Goal: Browse casually: Explore the website without a specific task or goal

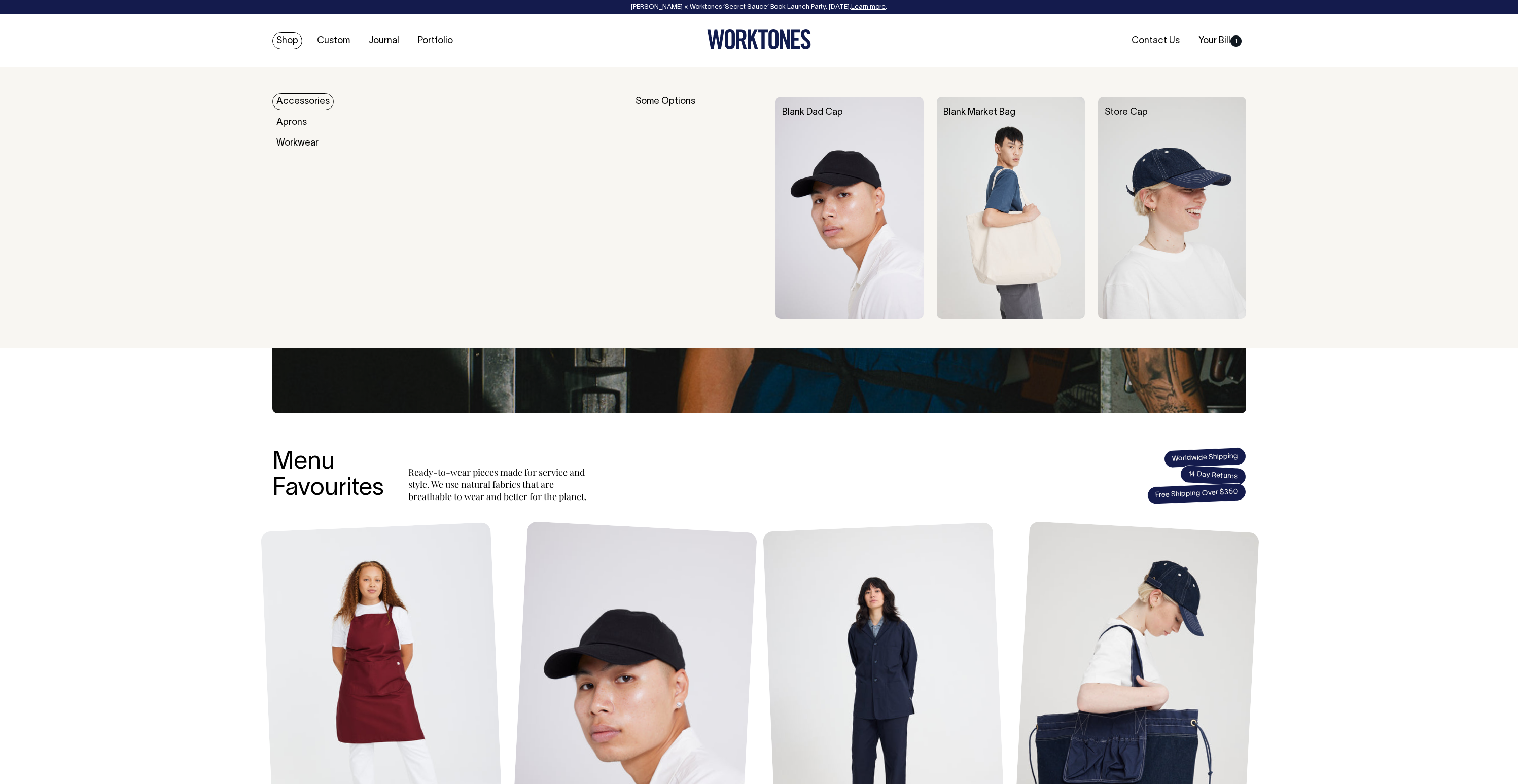
click at [287, 103] on link "Accessories" at bounding box center [303, 101] width 61 height 16
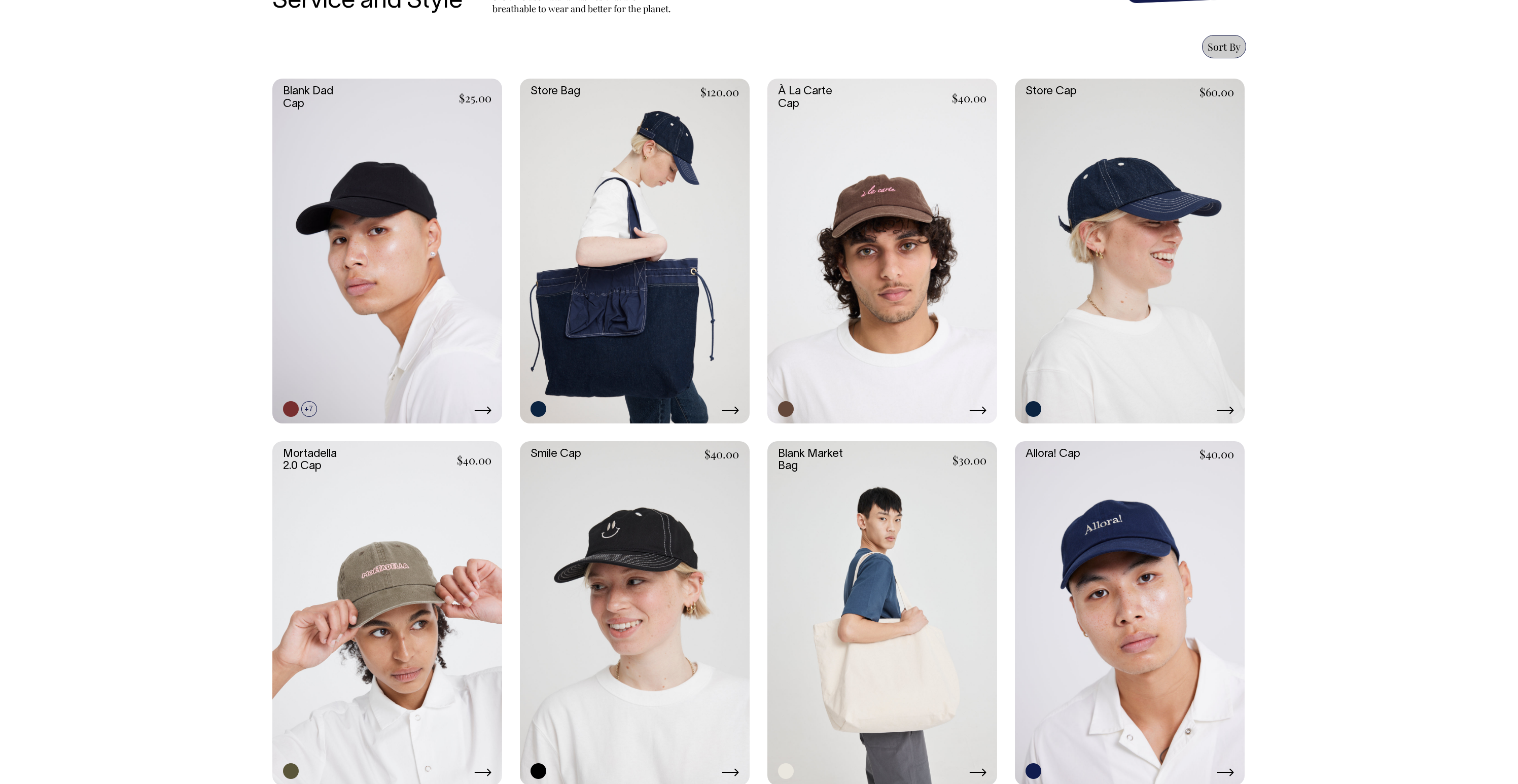
scroll to position [426, 0]
click at [883, 322] on link at bounding box center [882, 250] width 230 height 345
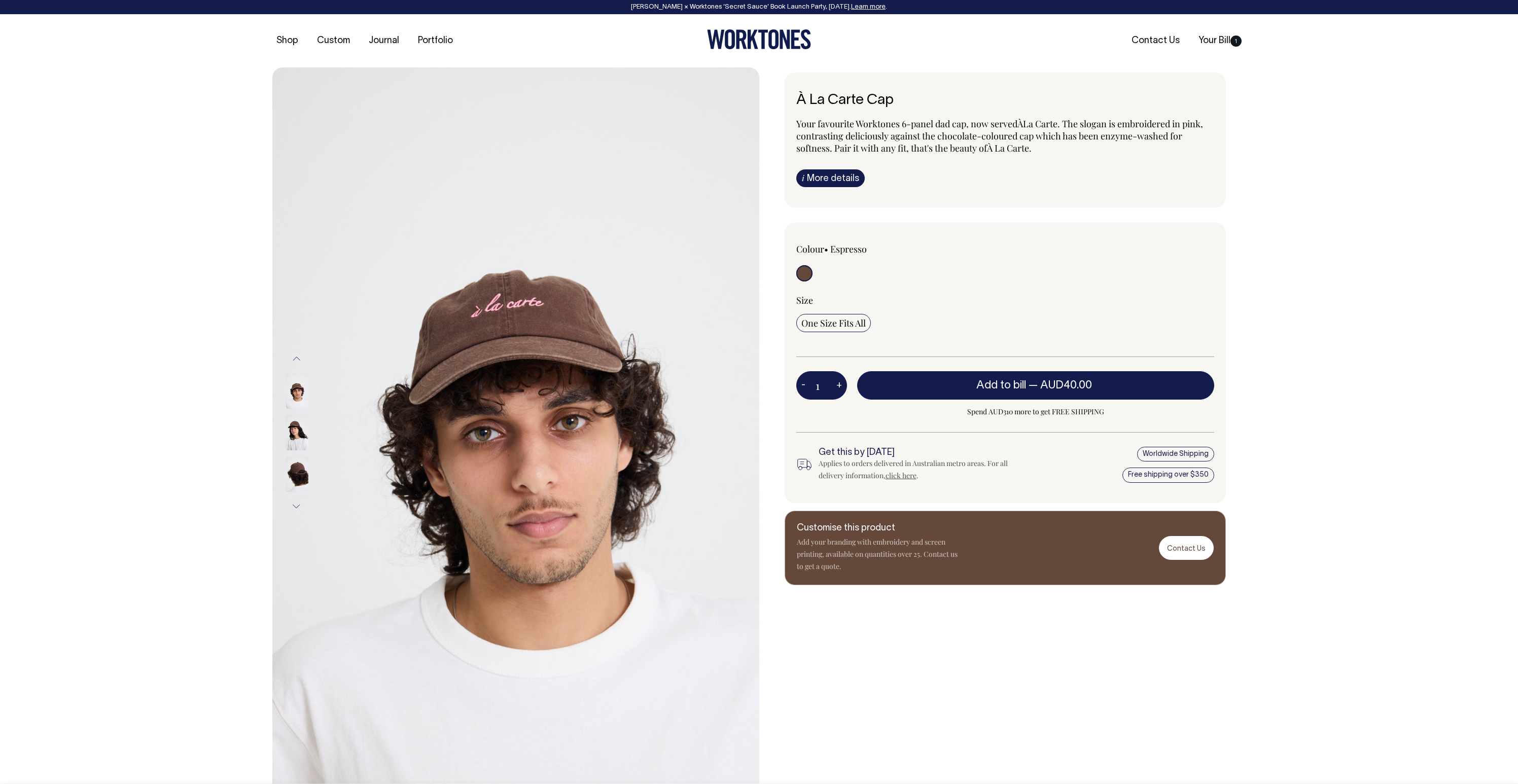
click at [288, 435] on img at bounding box center [297, 432] width 23 height 35
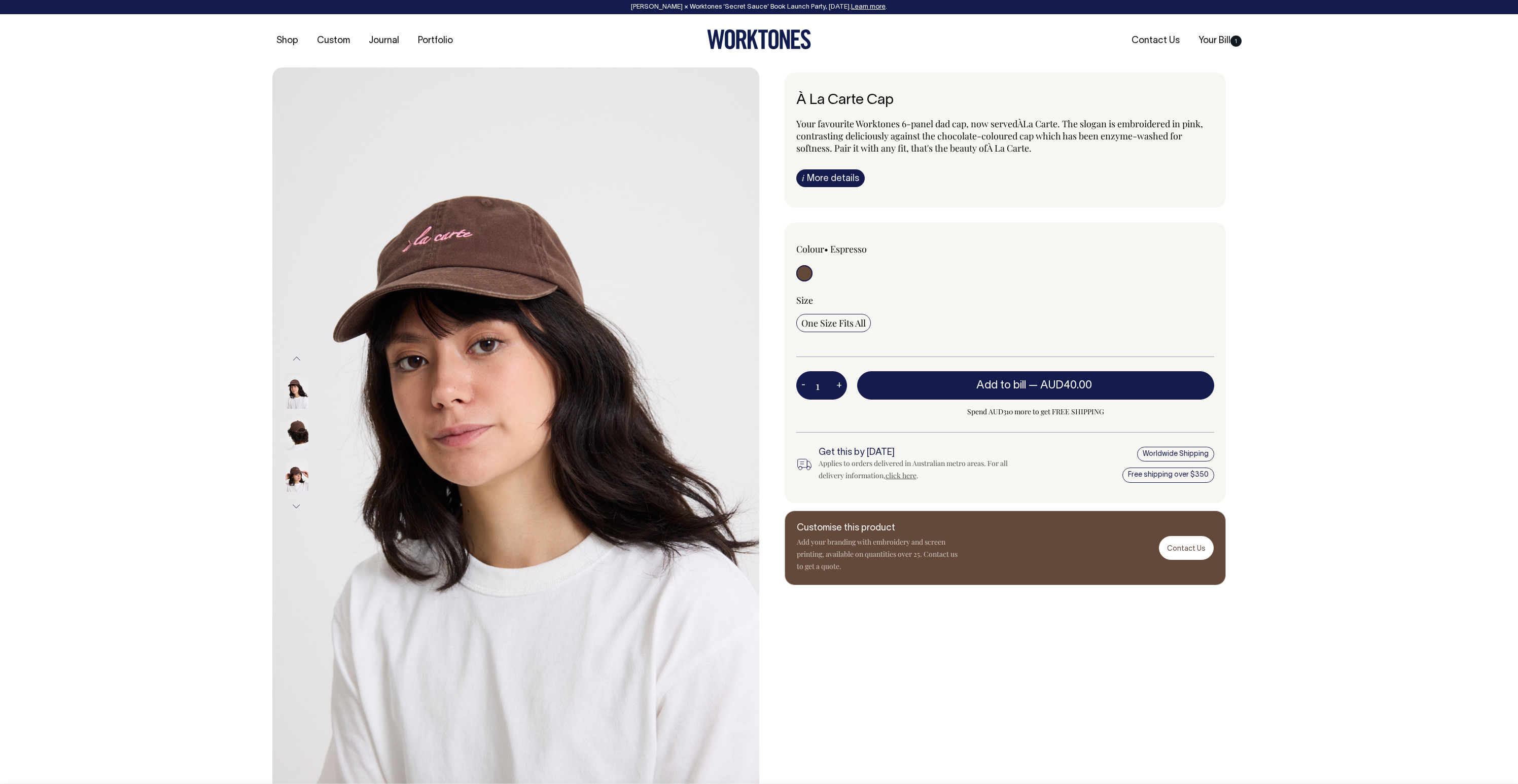
click at [301, 482] on img at bounding box center [297, 474] width 23 height 35
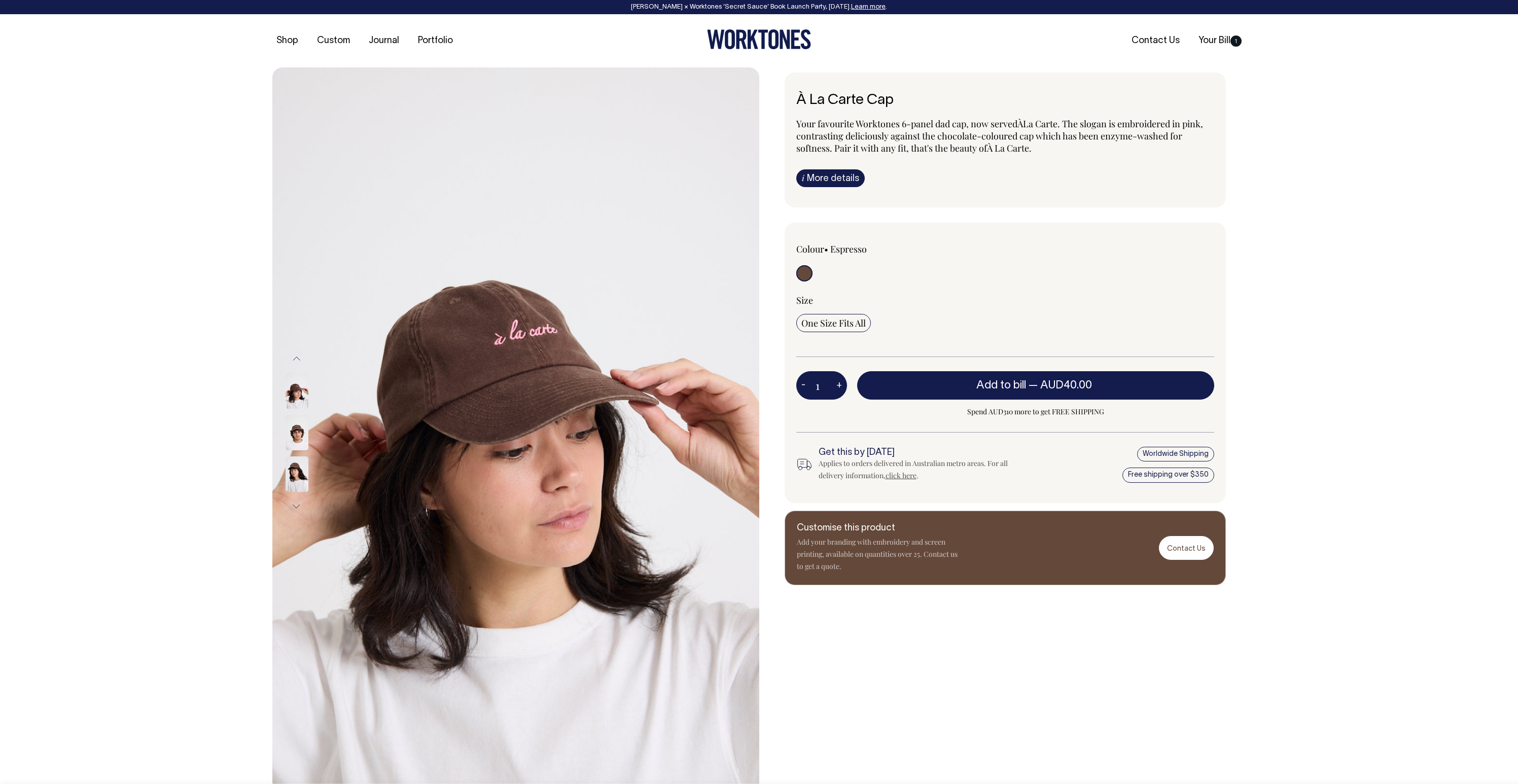
click at [298, 435] on img at bounding box center [297, 432] width 23 height 35
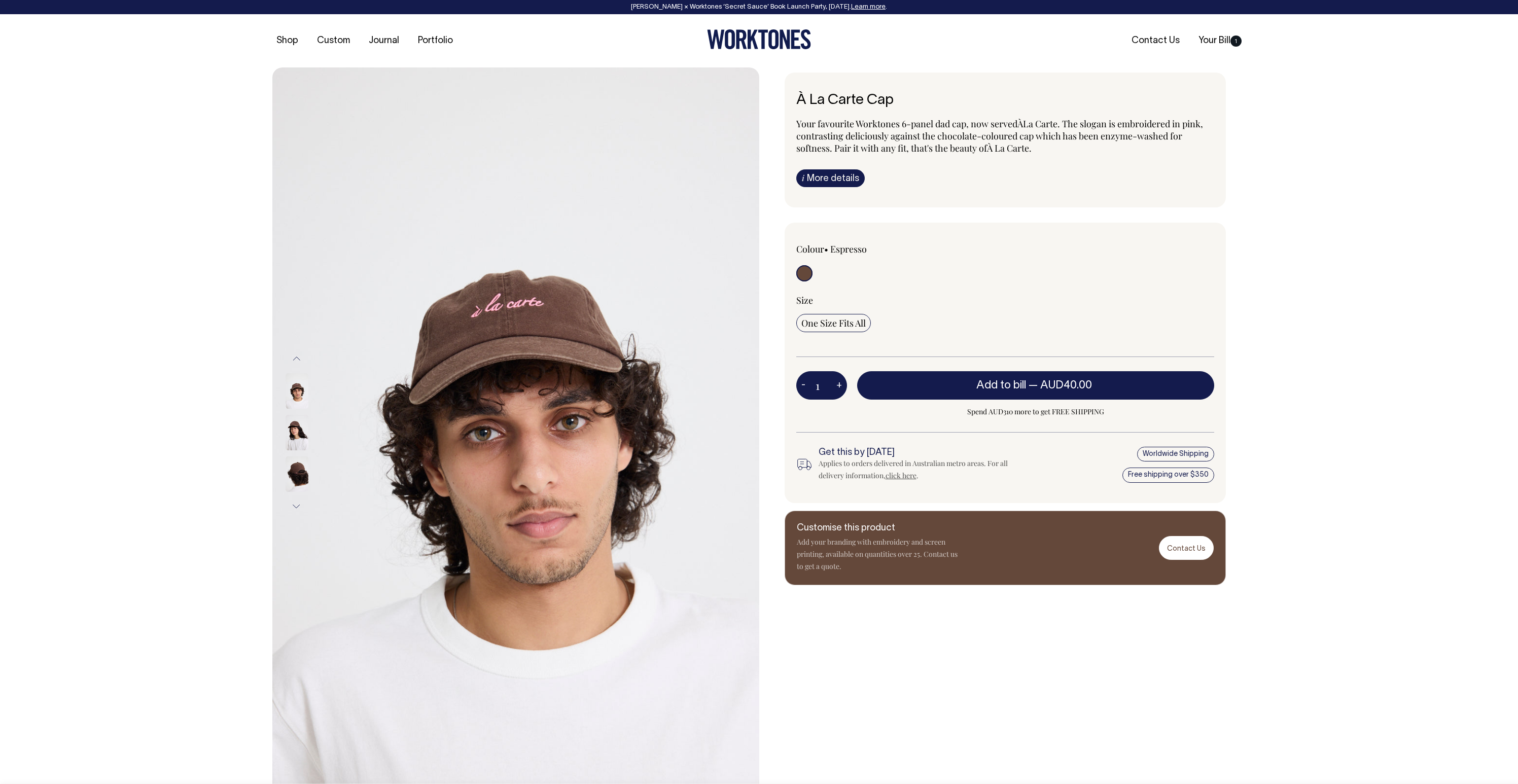
click at [301, 474] on img at bounding box center [297, 474] width 23 height 35
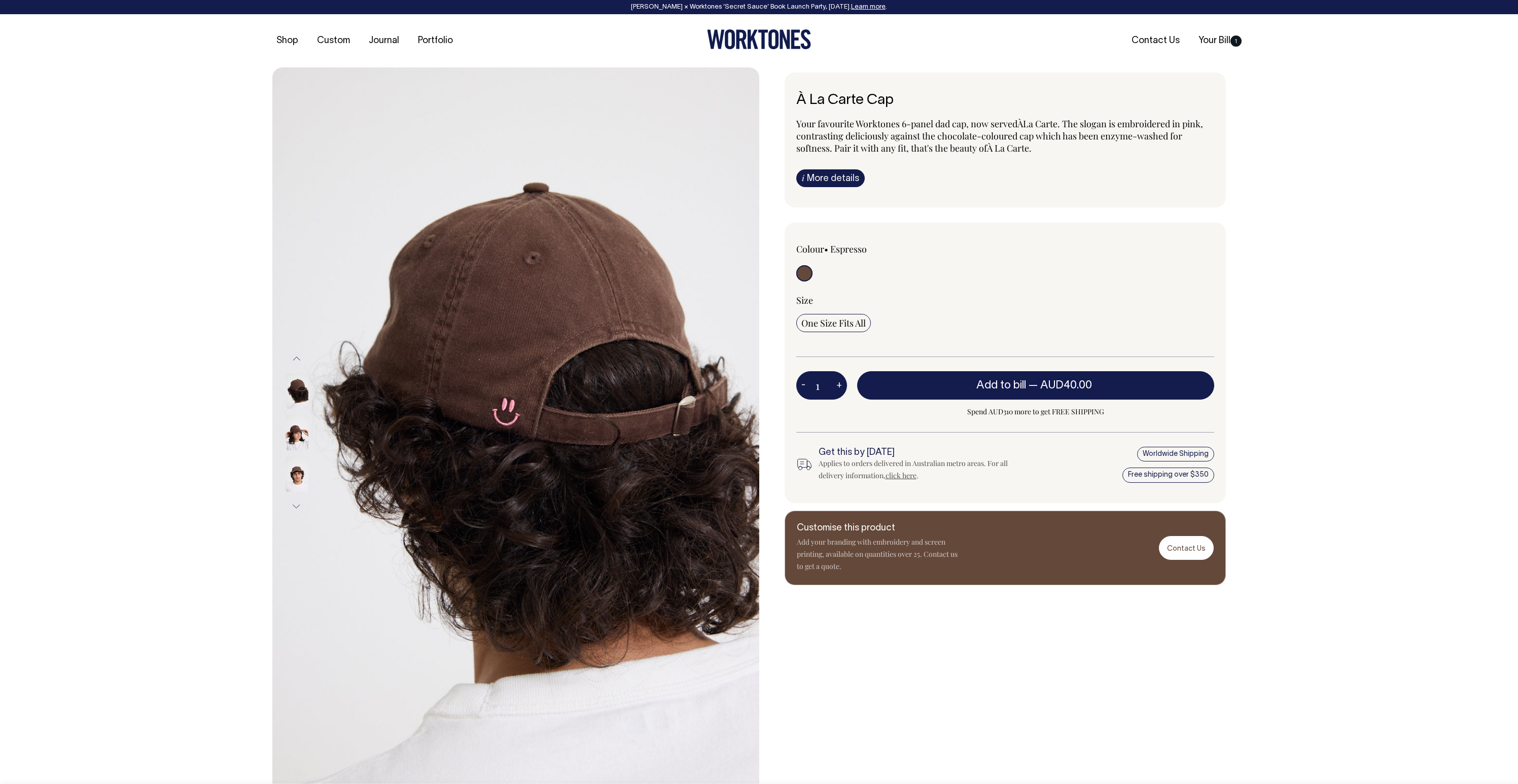
click at [298, 476] on img at bounding box center [297, 474] width 23 height 35
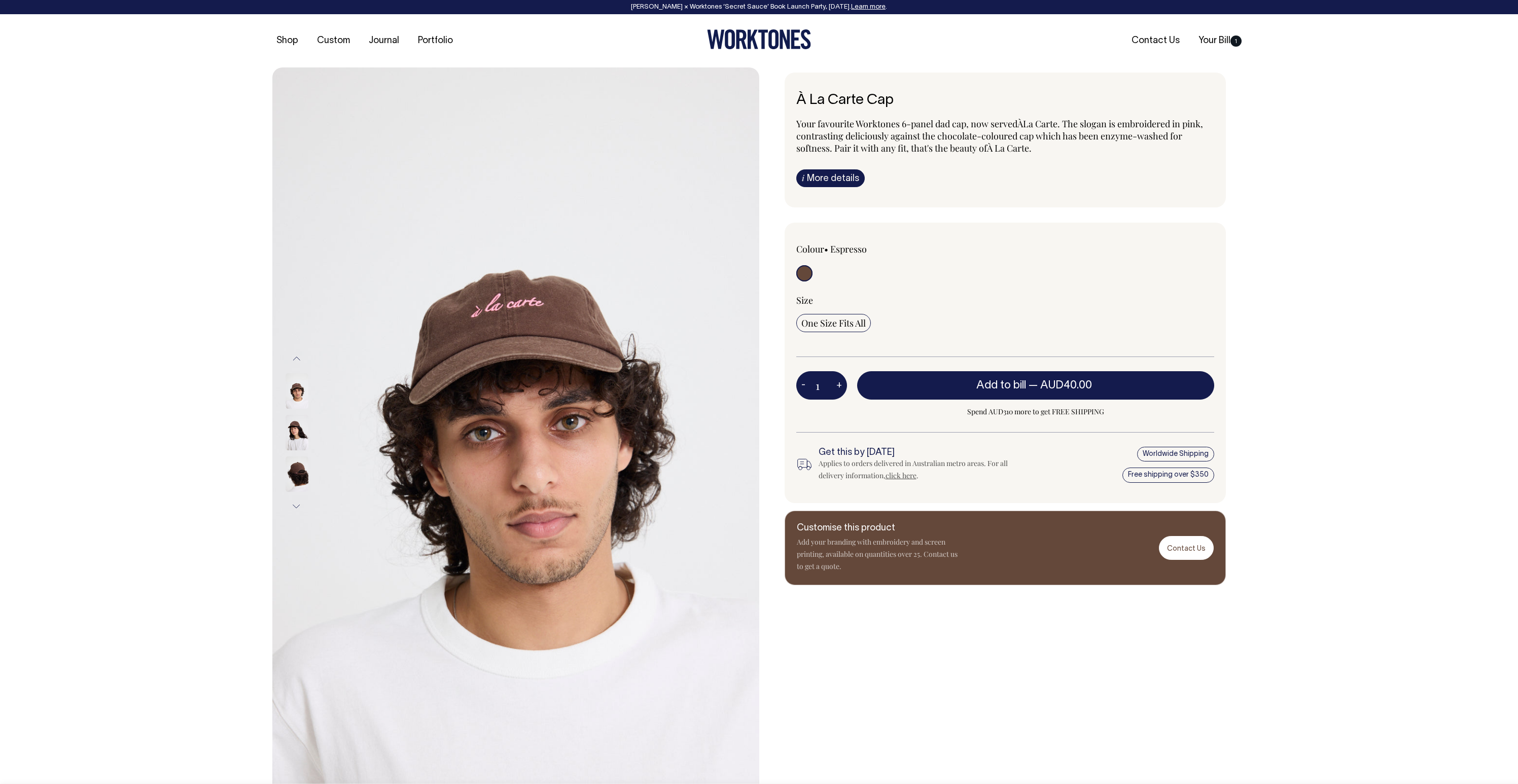
click at [304, 475] on img at bounding box center [297, 474] width 23 height 35
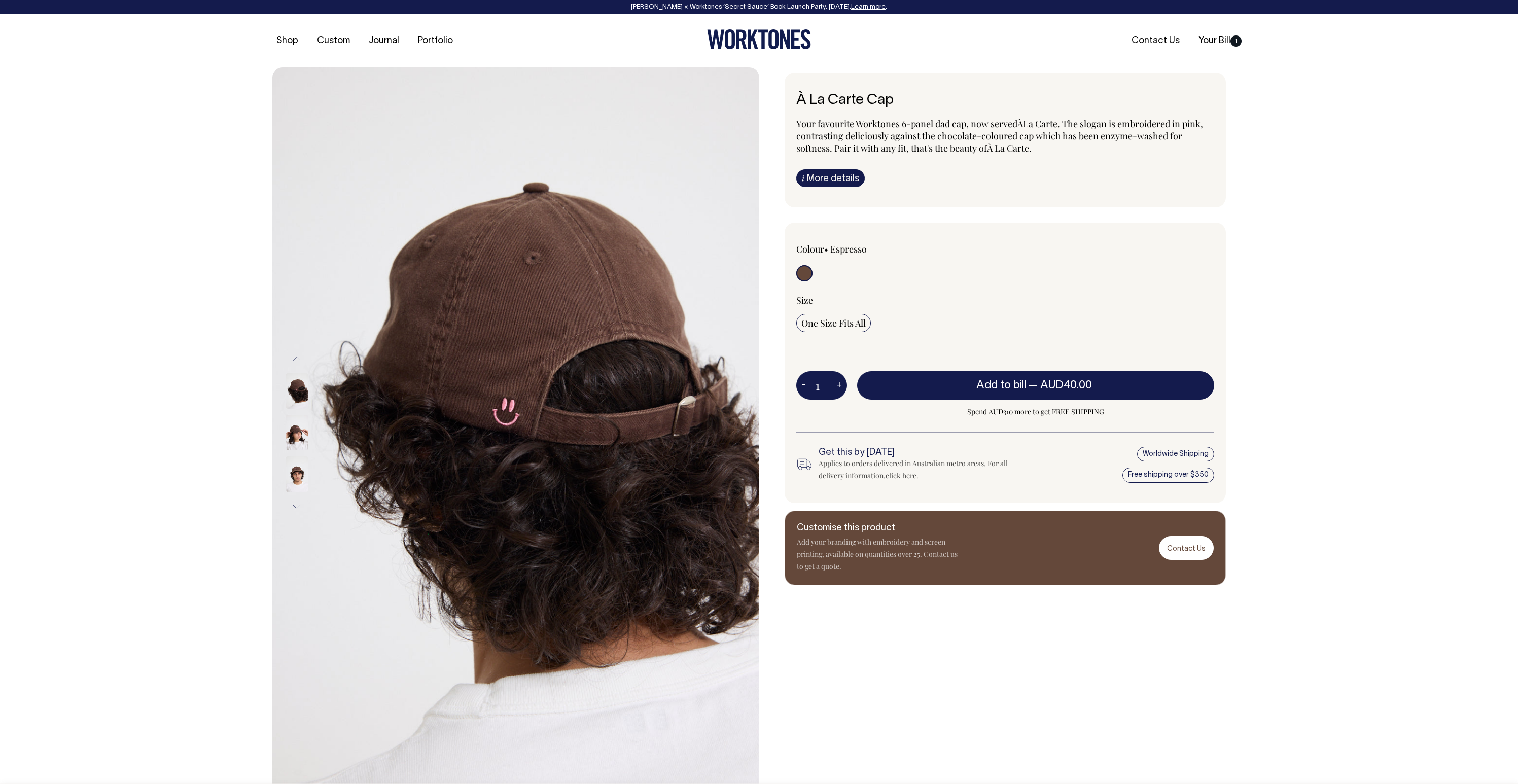
click at [301, 479] on img at bounding box center [297, 474] width 23 height 35
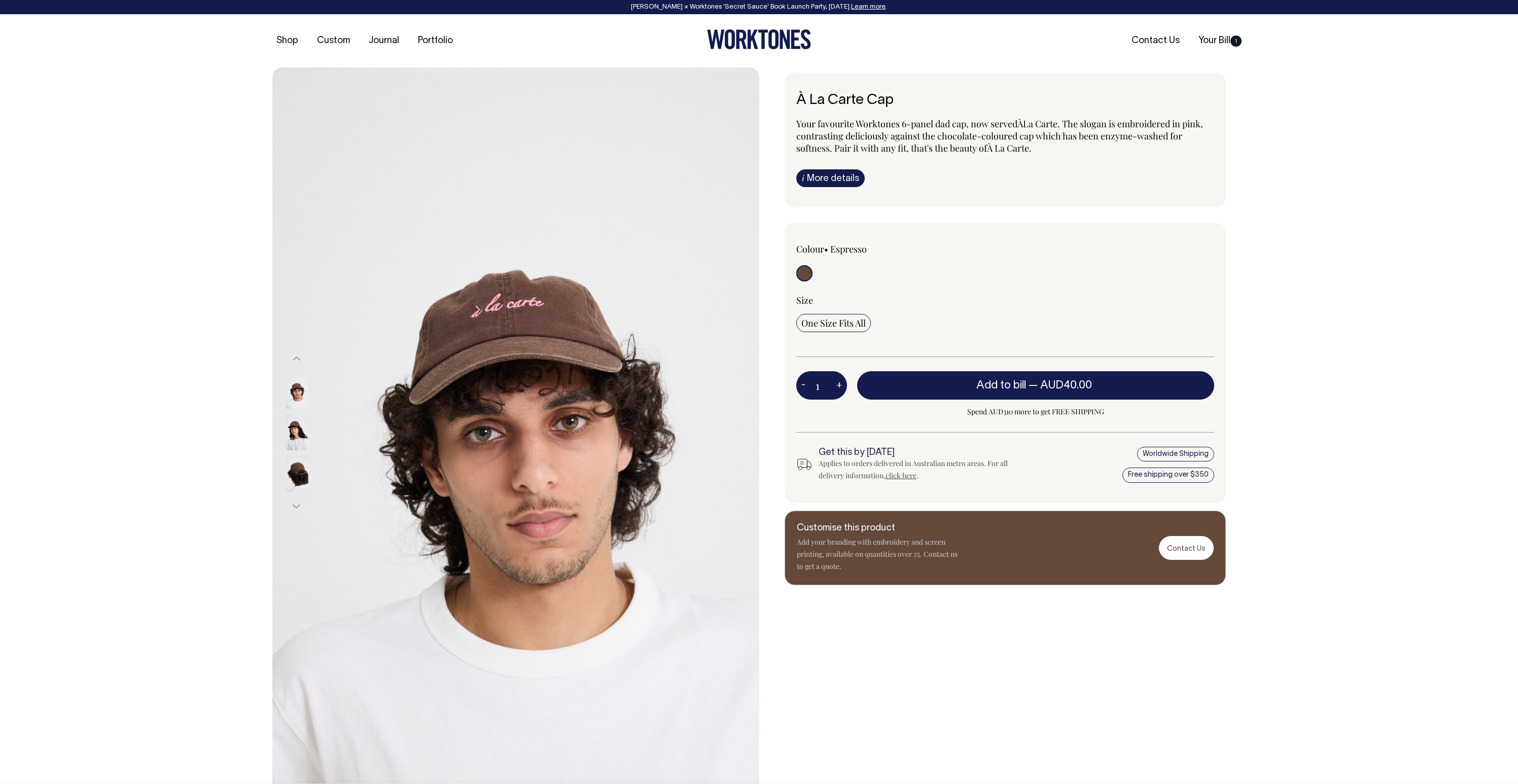
click at [295, 396] on img at bounding box center [297, 391] width 23 height 35
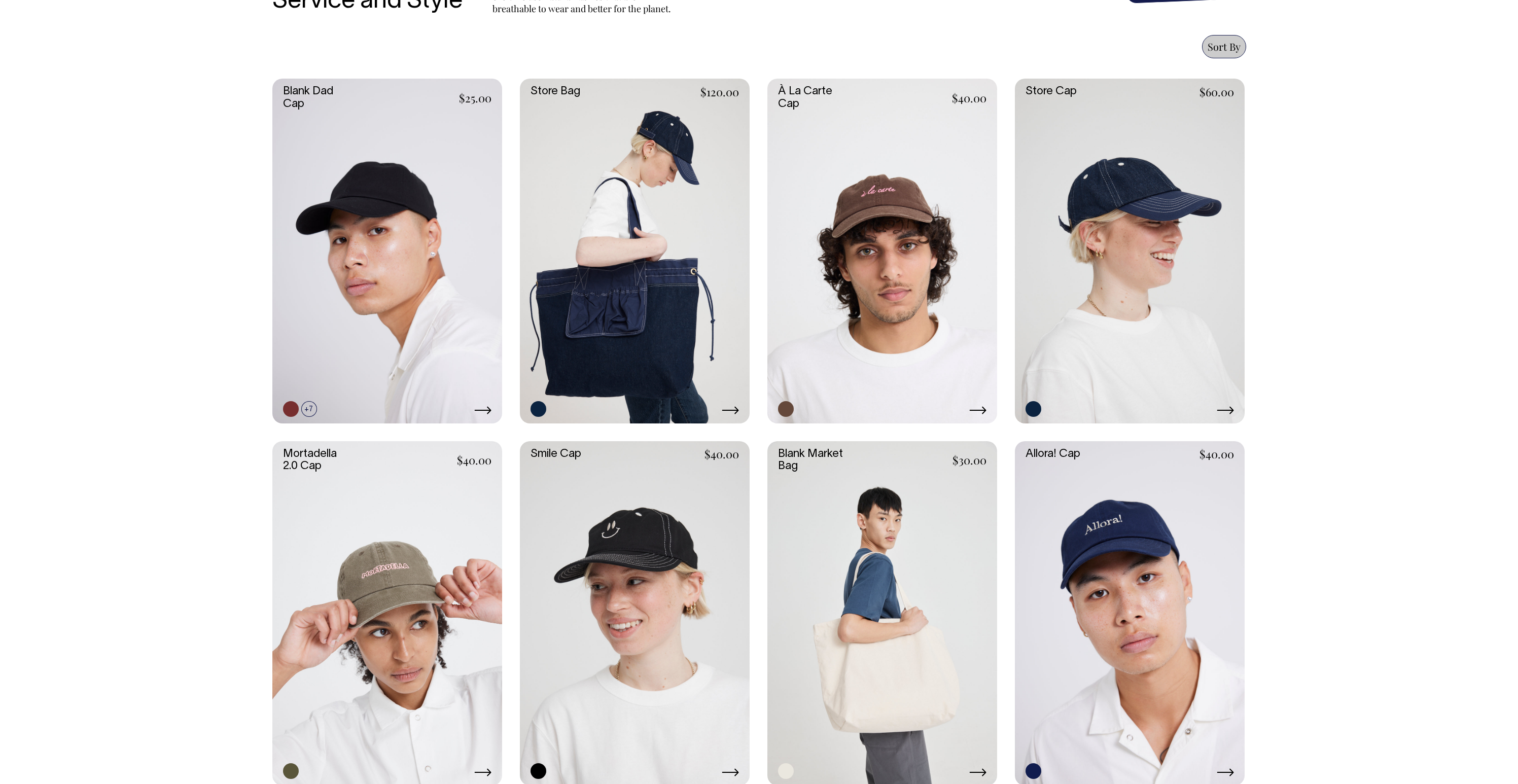
click at [1113, 559] on link at bounding box center [1130, 613] width 230 height 345
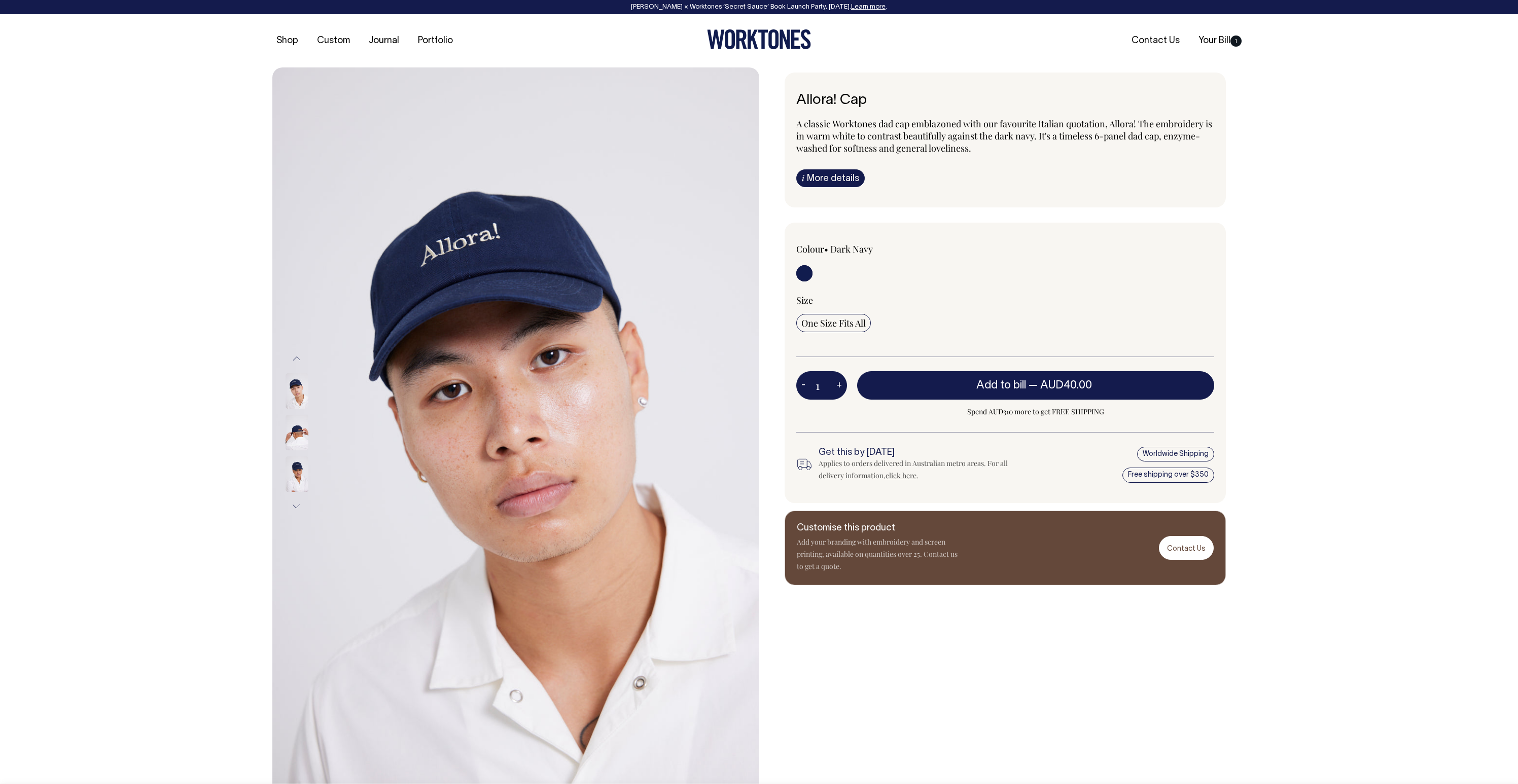
click at [295, 441] on img at bounding box center [297, 432] width 23 height 35
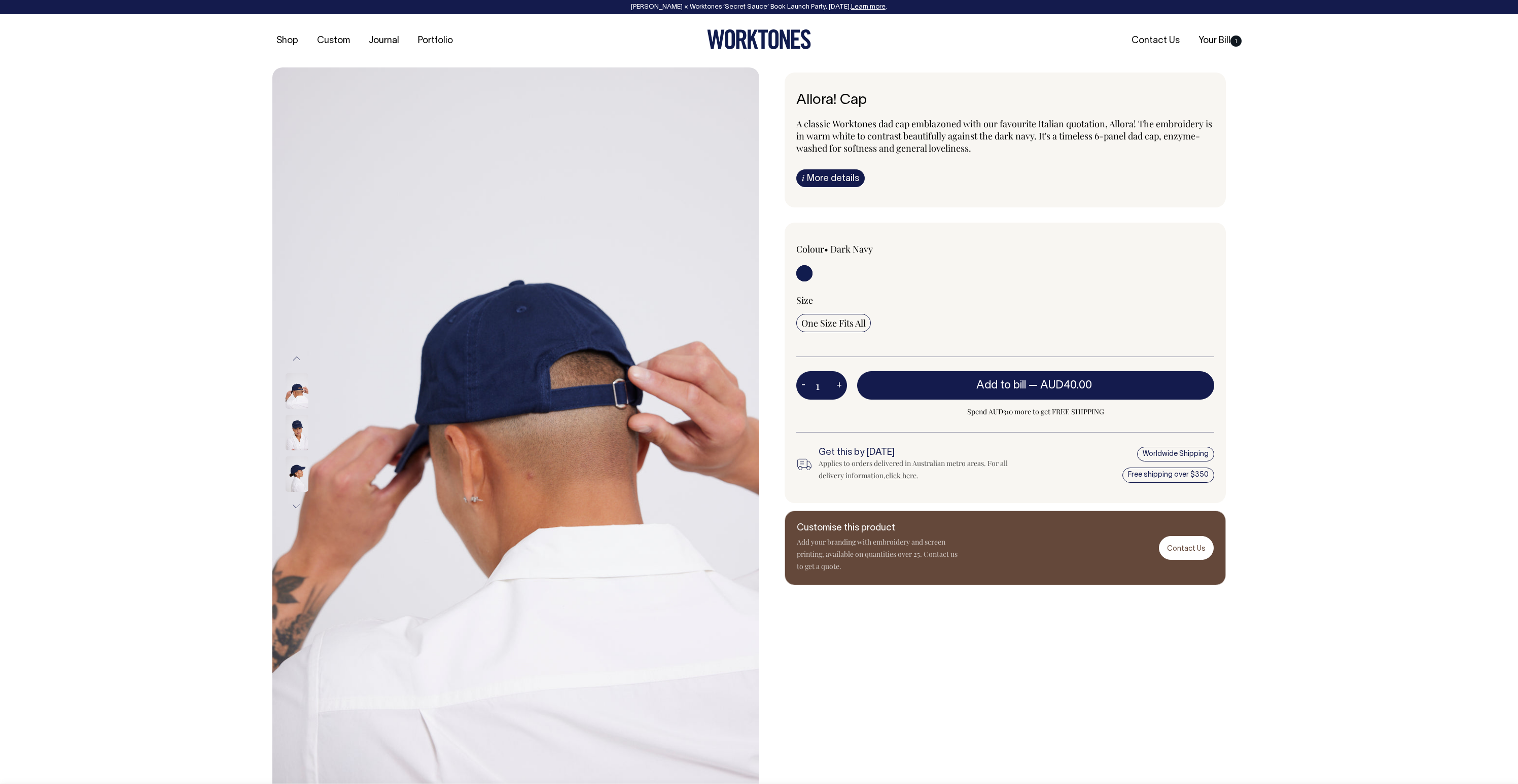
click at [296, 475] on img at bounding box center [297, 474] width 23 height 35
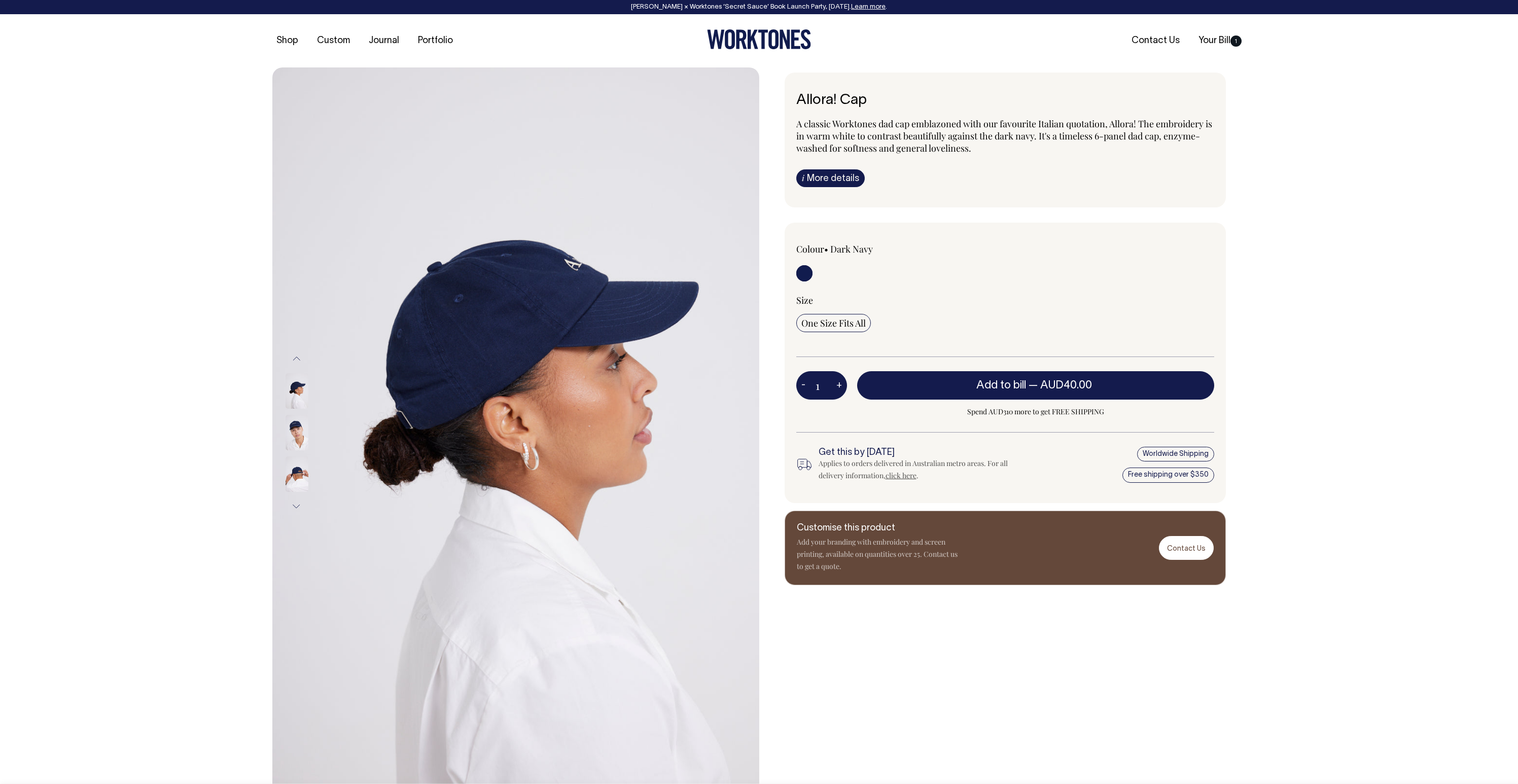
click at [296, 482] on img at bounding box center [297, 474] width 23 height 35
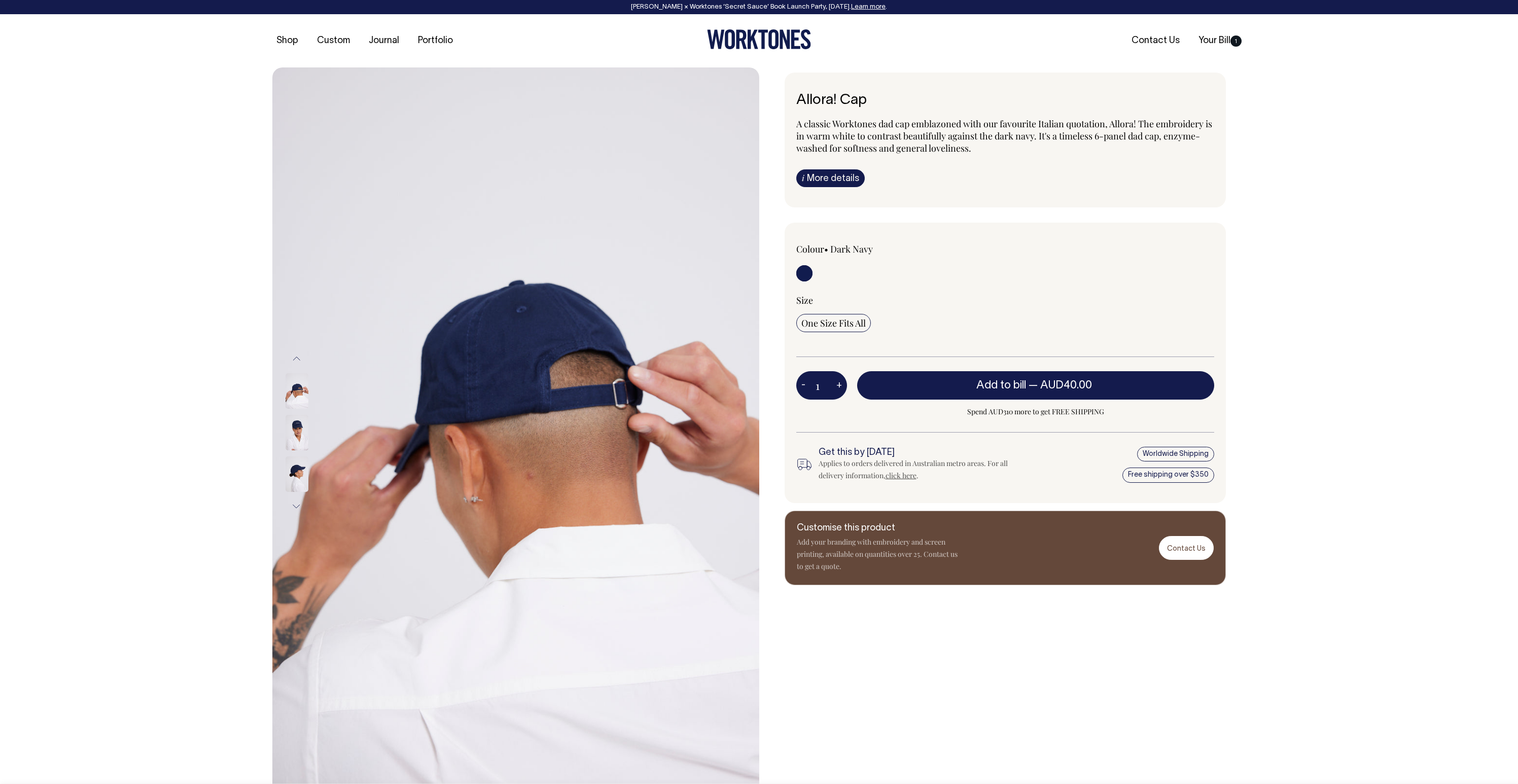
click at [299, 431] on img at bounding box center [297, 432] width 23 height 35
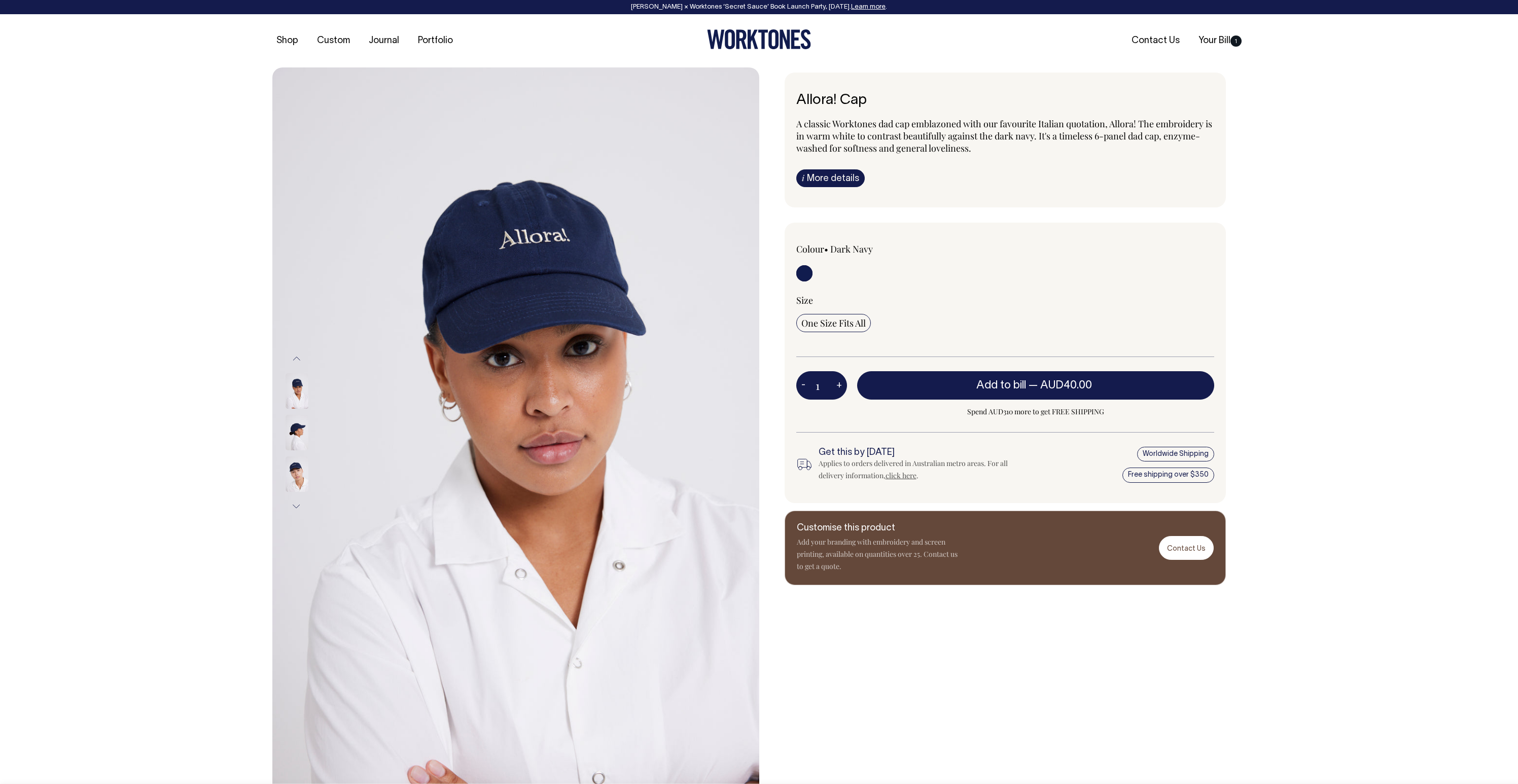
click at [296, 384] on img at bounding box center [297, 391] width 23 height 35
click at [295, 472] on img at bounding box center [297, 474] width 23 height 35
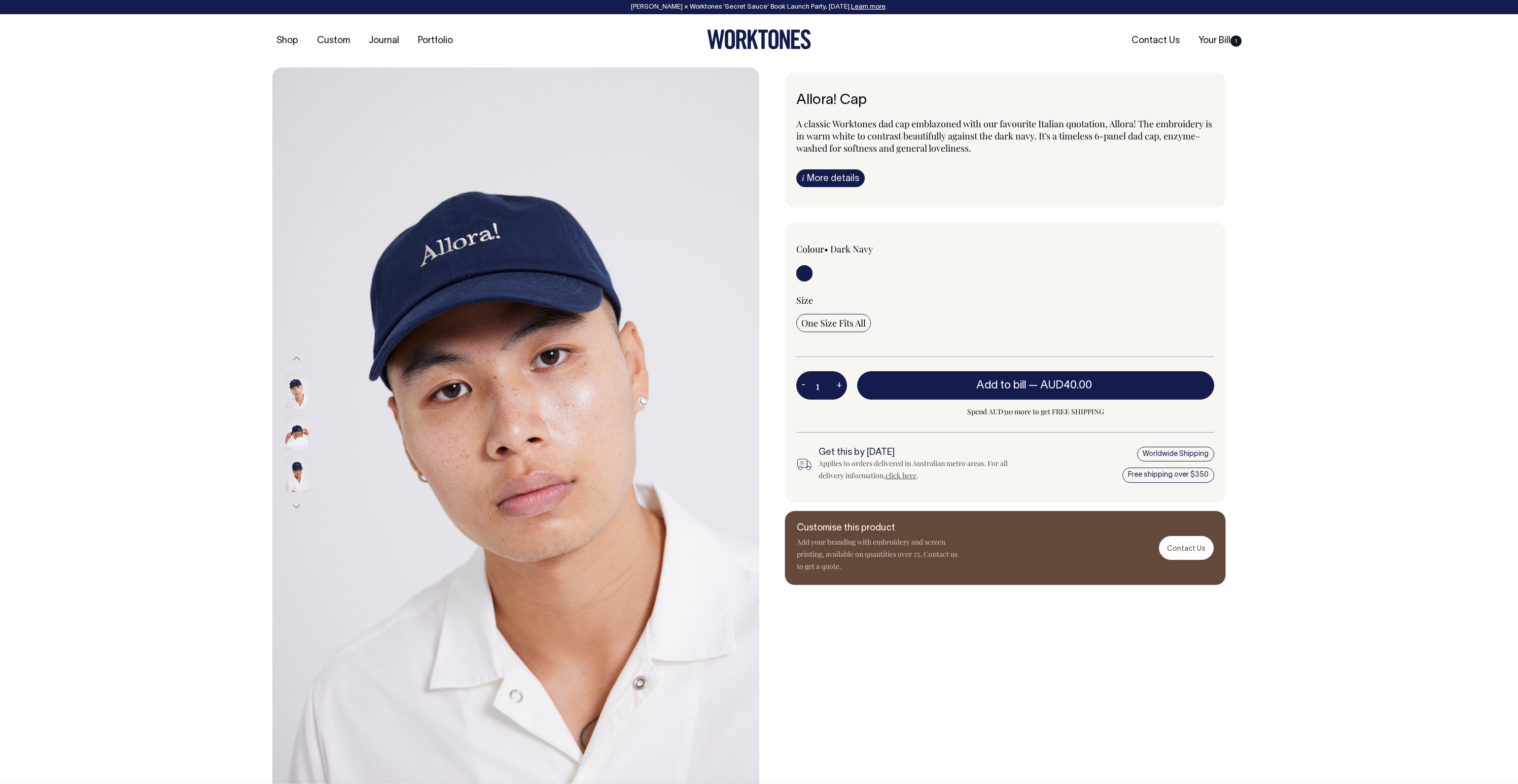
click at [294, 431] on img at bounding box center [297, 432] width 23 height 35
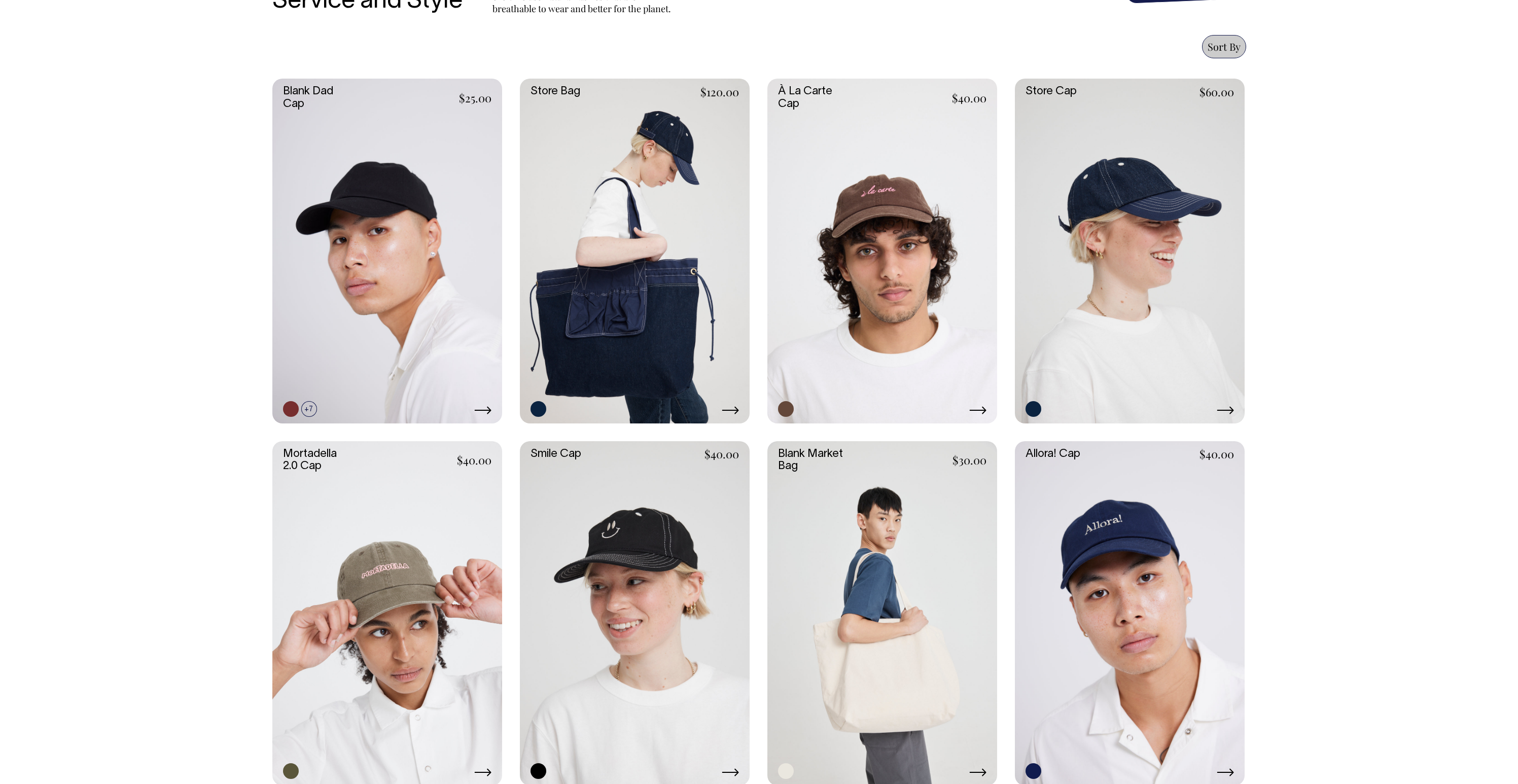
click at [1123, 196] on link at bounding box center [1130, 250] width 230 height 345
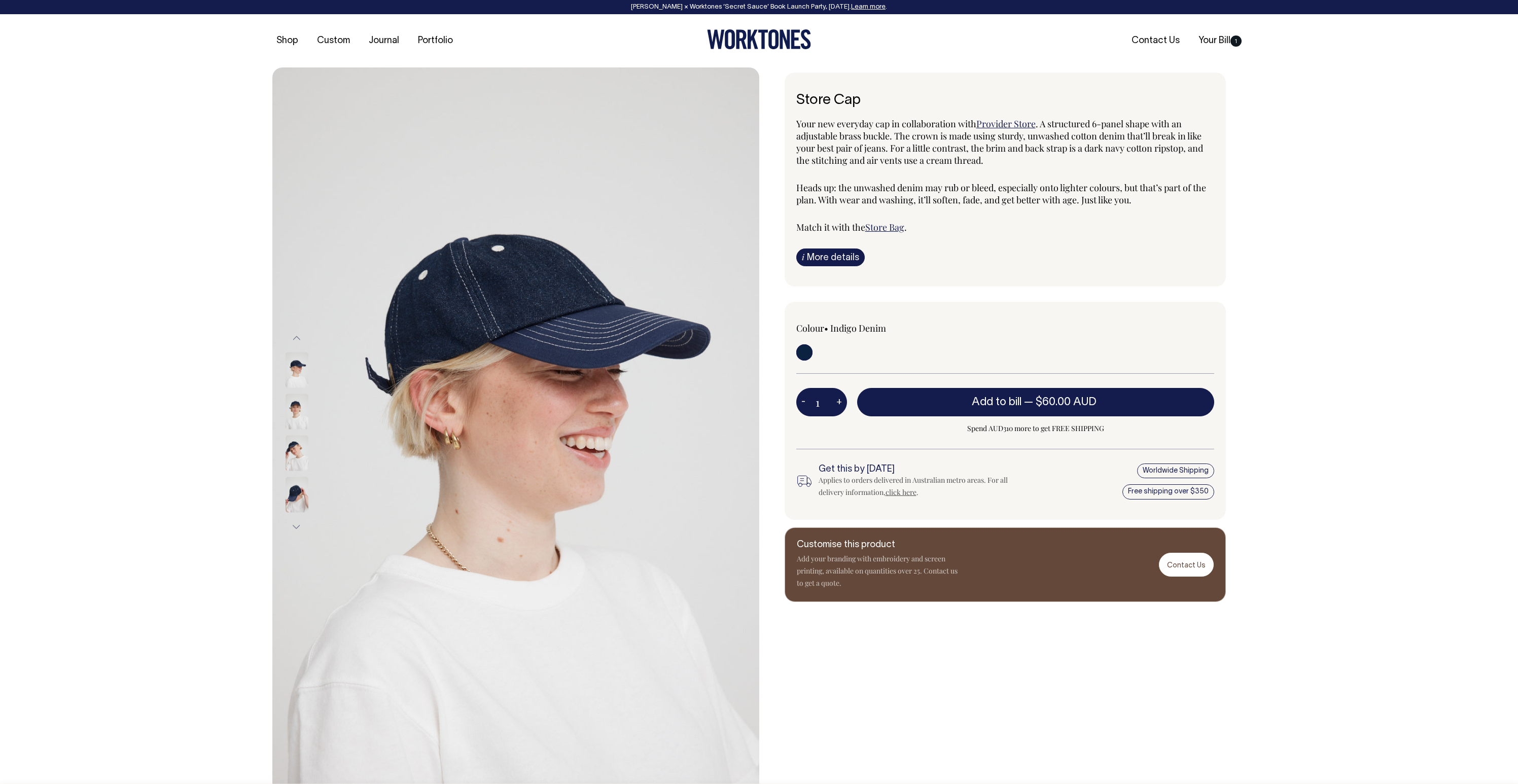
click at [295, 405] on img at bounding box center [297, 412] width 23 height 35
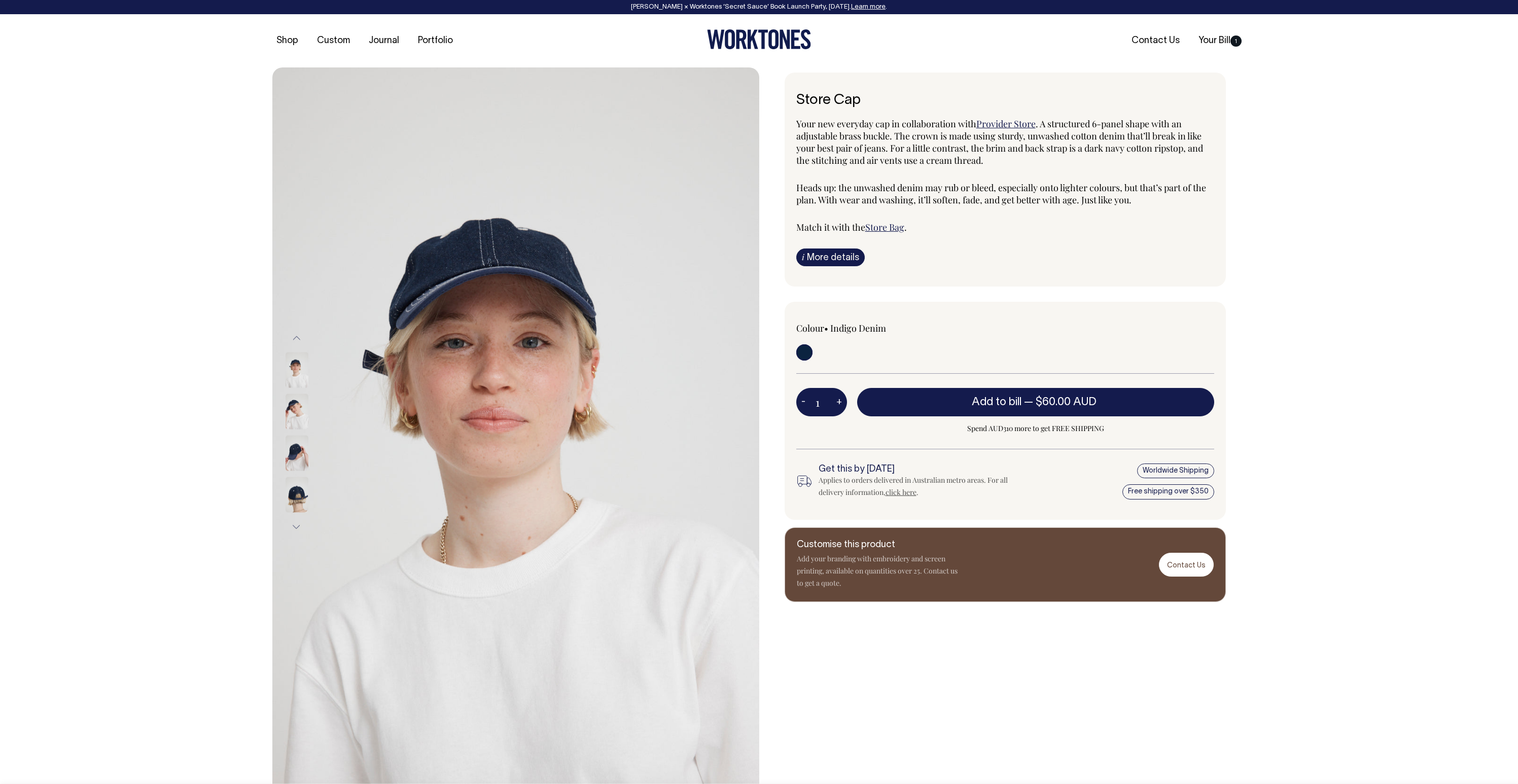
click at [292, 465] on img at bounding box center [297, 453] width 23 height 35
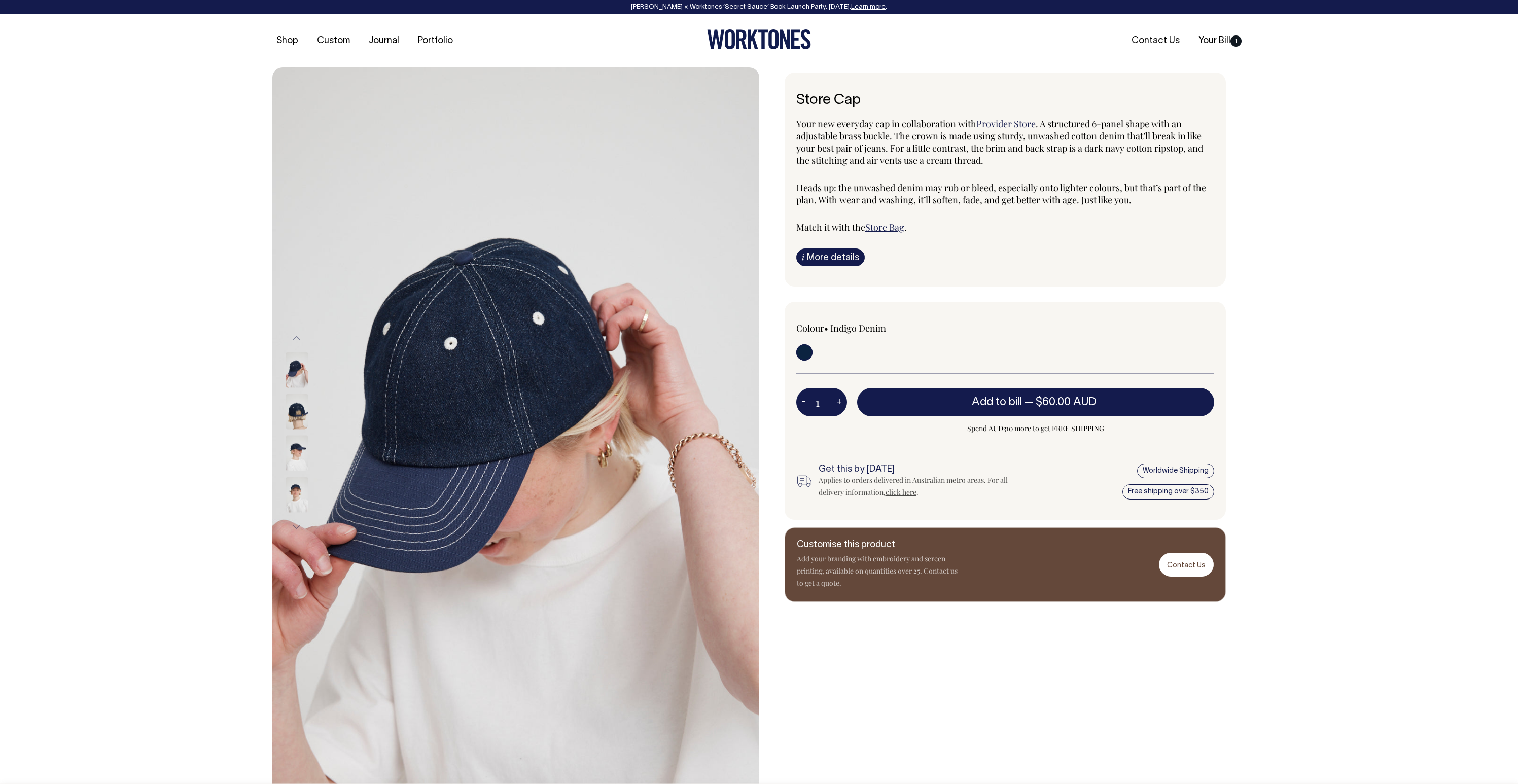
click at [296, 454] on img at bounding box center [297, 453] width 23 height 35
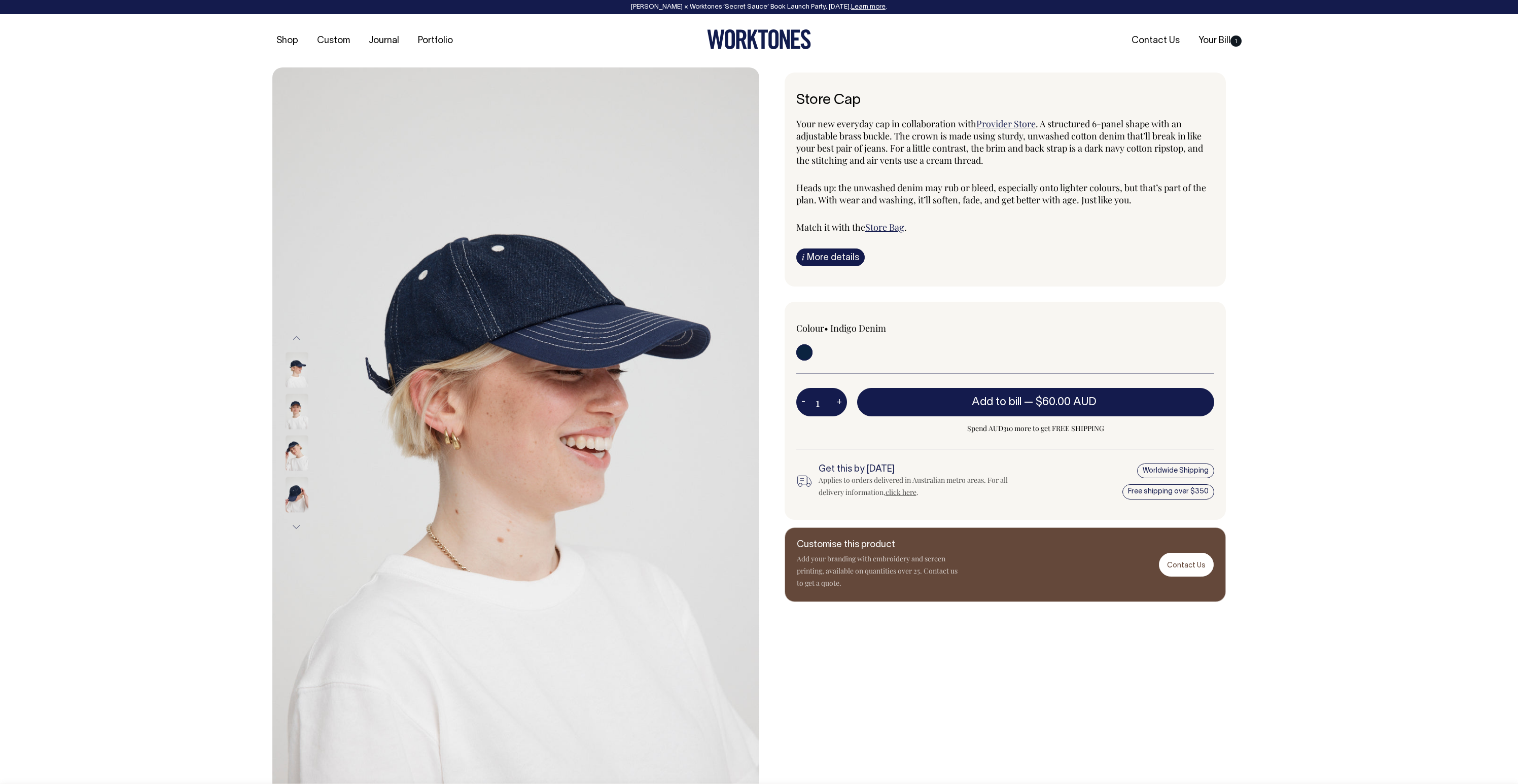
click at [297, 498] on img at bounding box center [297, 495] width 23 height 35
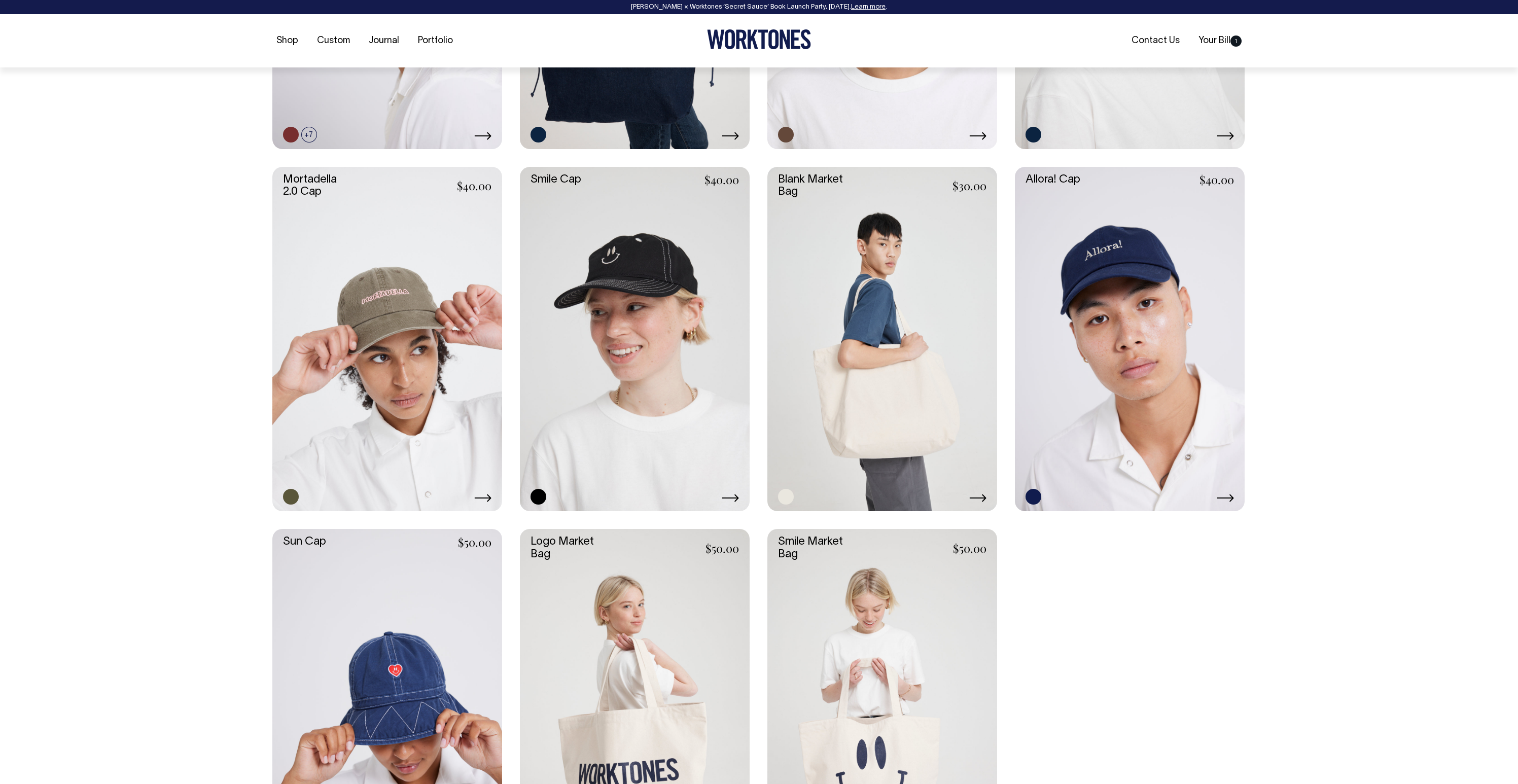
scroll to position [700, 0]
click at [408, 282] on link at bounding box center [387, 338] width 230 height 345
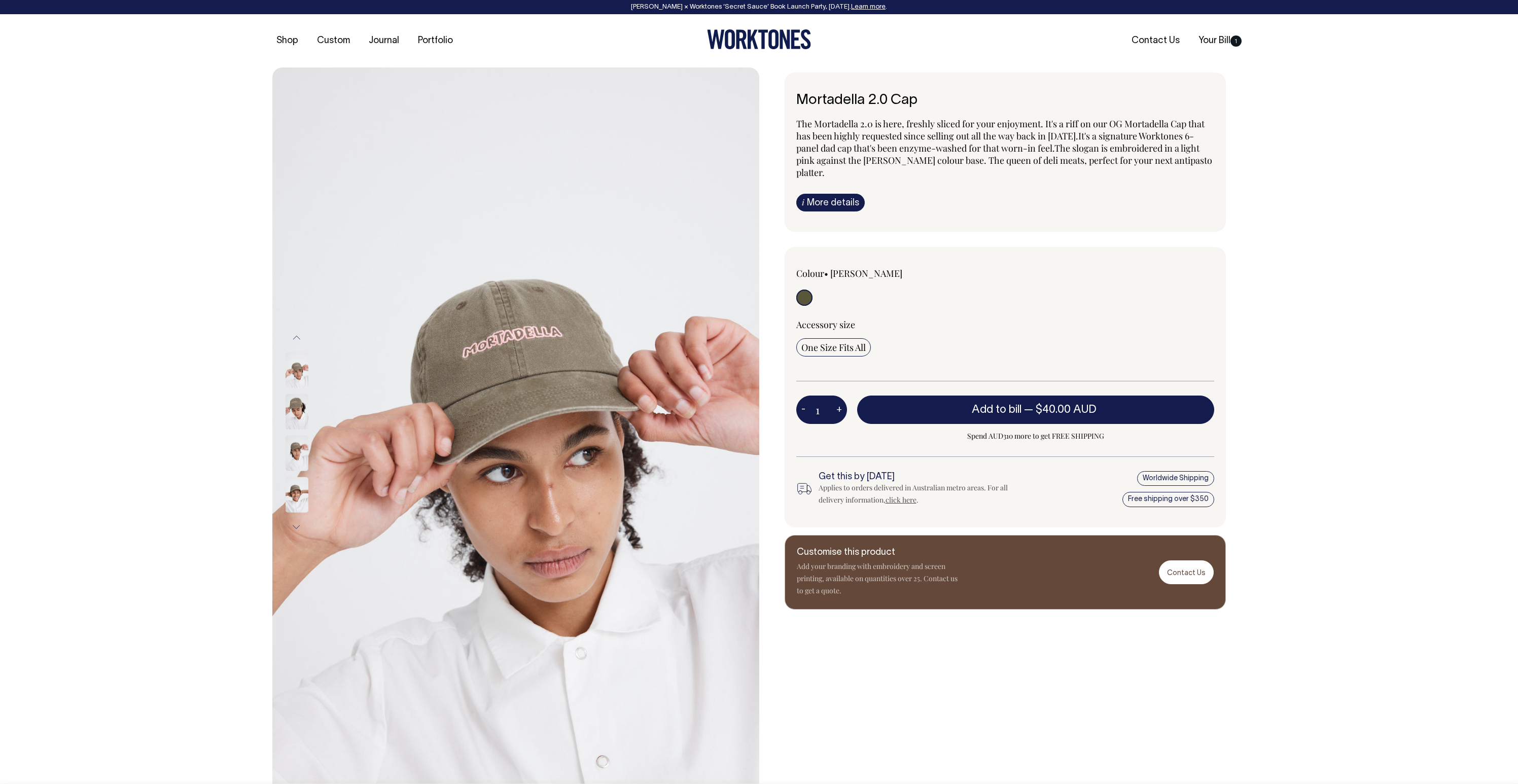
click at [298, 406] on img at bounding box center [297, 411] width 23 height 35
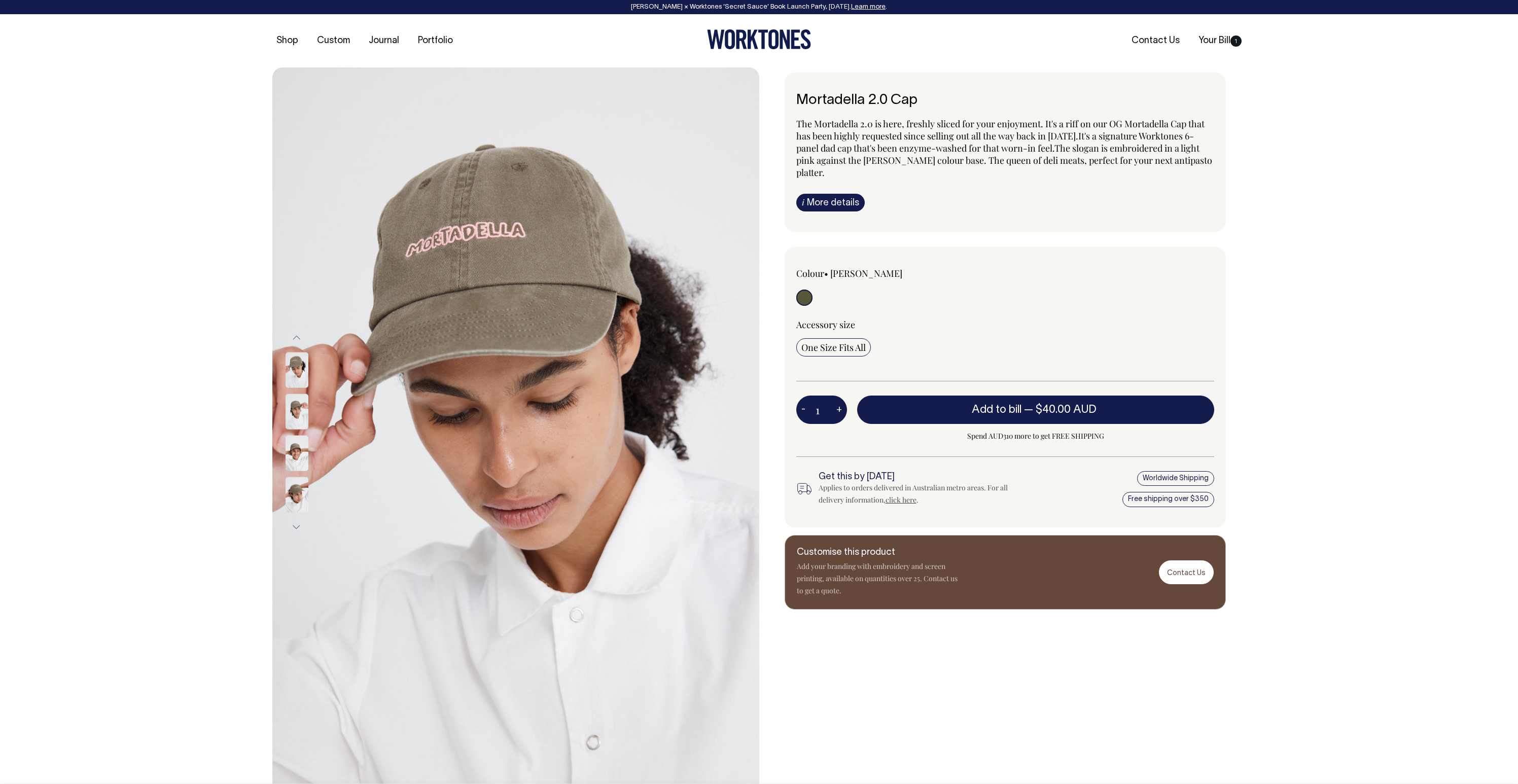
click at [296, 409] on img at bounding box center [297, 411] width 23 height 35
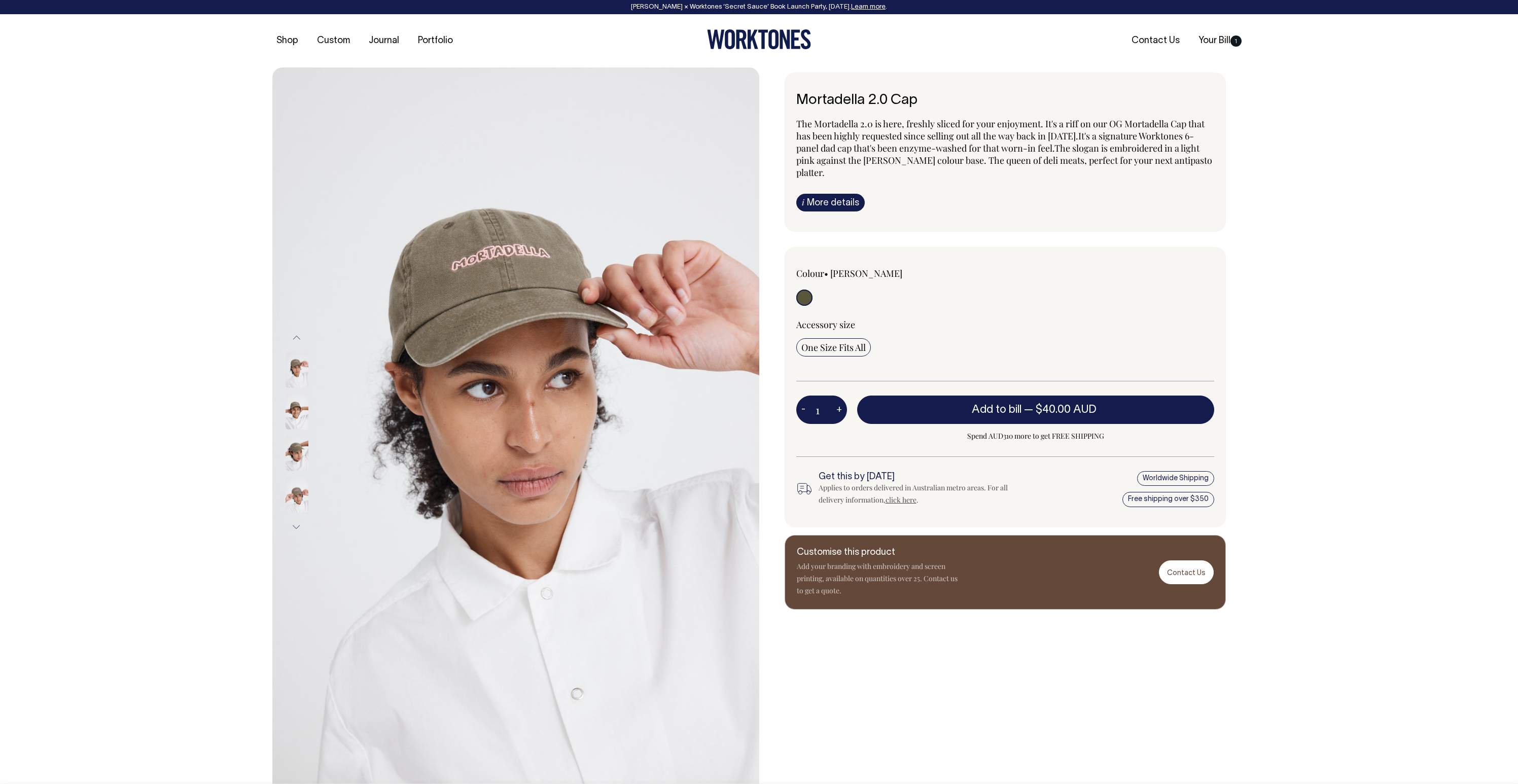
click at [296, 451] on div at bounding box center [311, 391] width 51 height 582
click at [299, 456] on img at bounding box center [297, 452] width 23 height 35
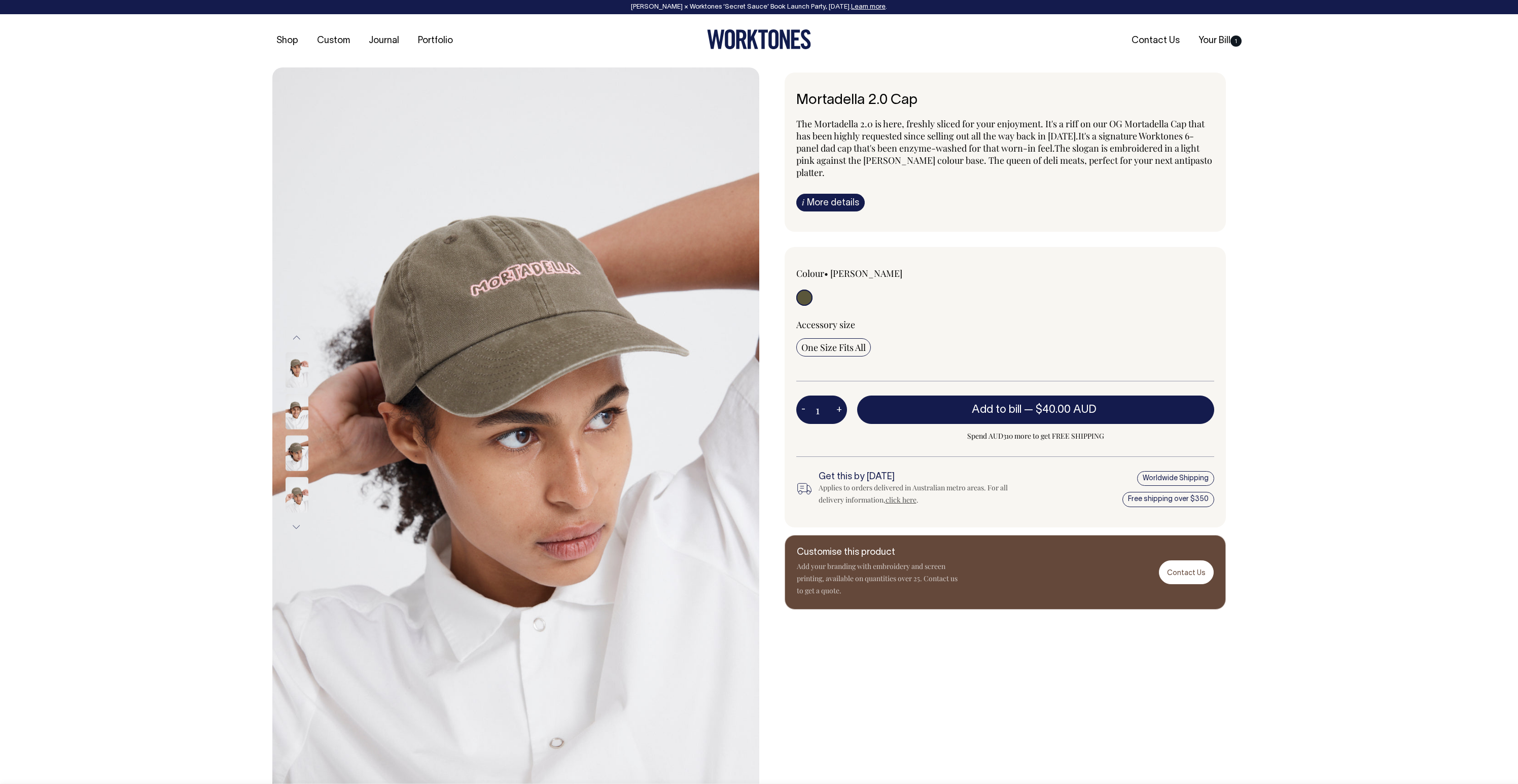
click at [301, 487] on img at bounding box center [297, 494] width 23 height 35
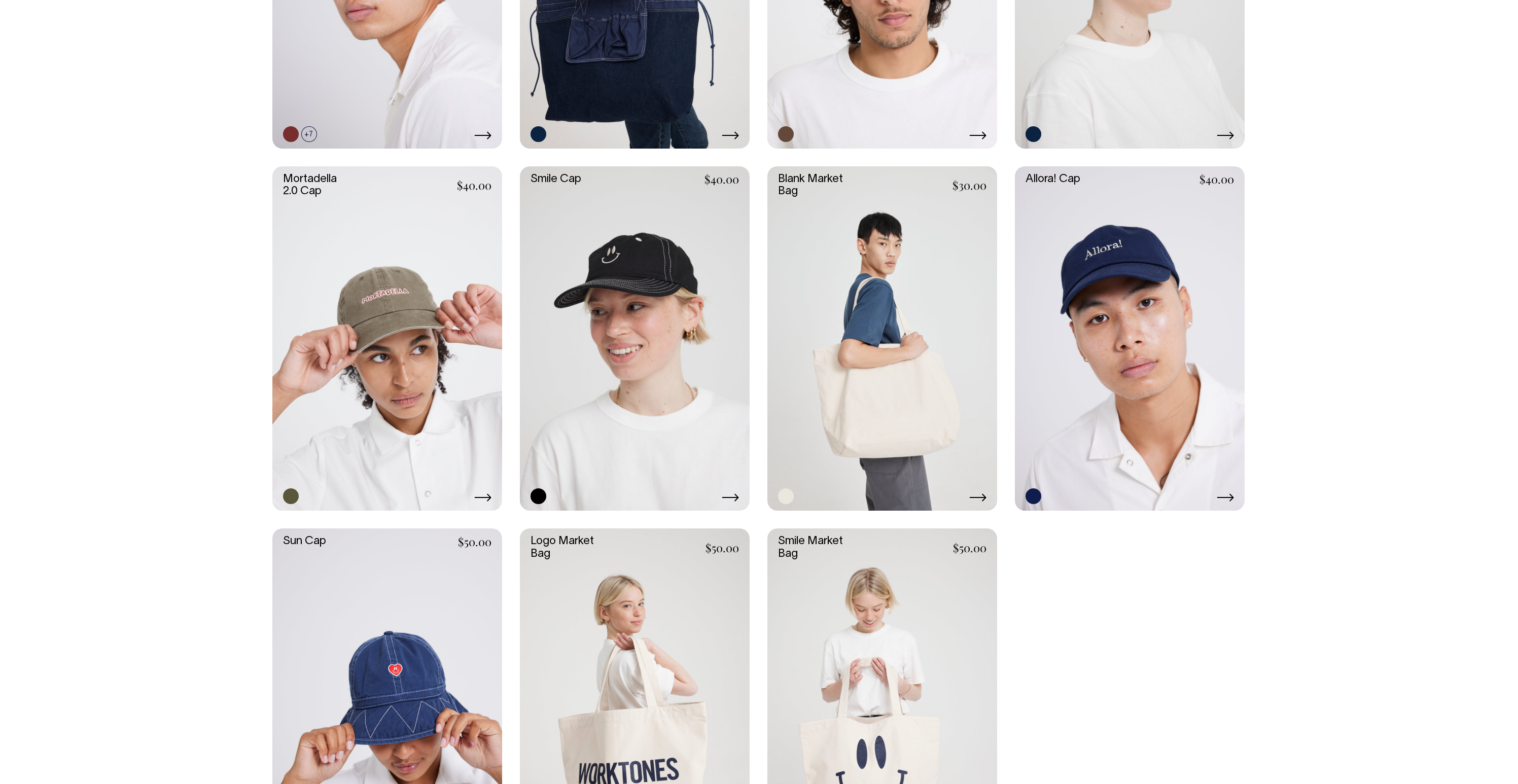
click at [636, 260] on link at bounding box center [635, 338] width 230 height 345
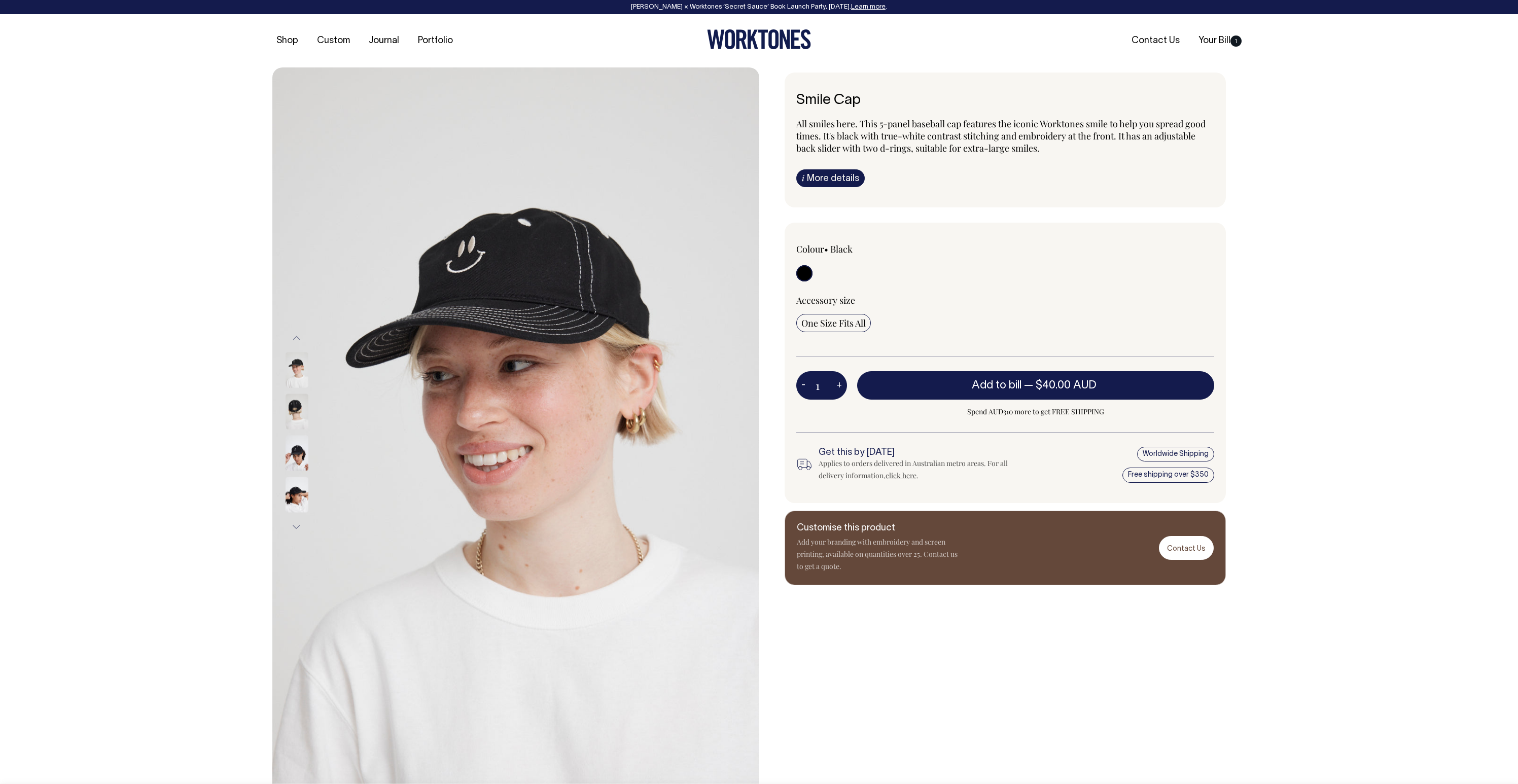
click at [303, 415] on img at bounding box center [297, 412] width 23 height 35
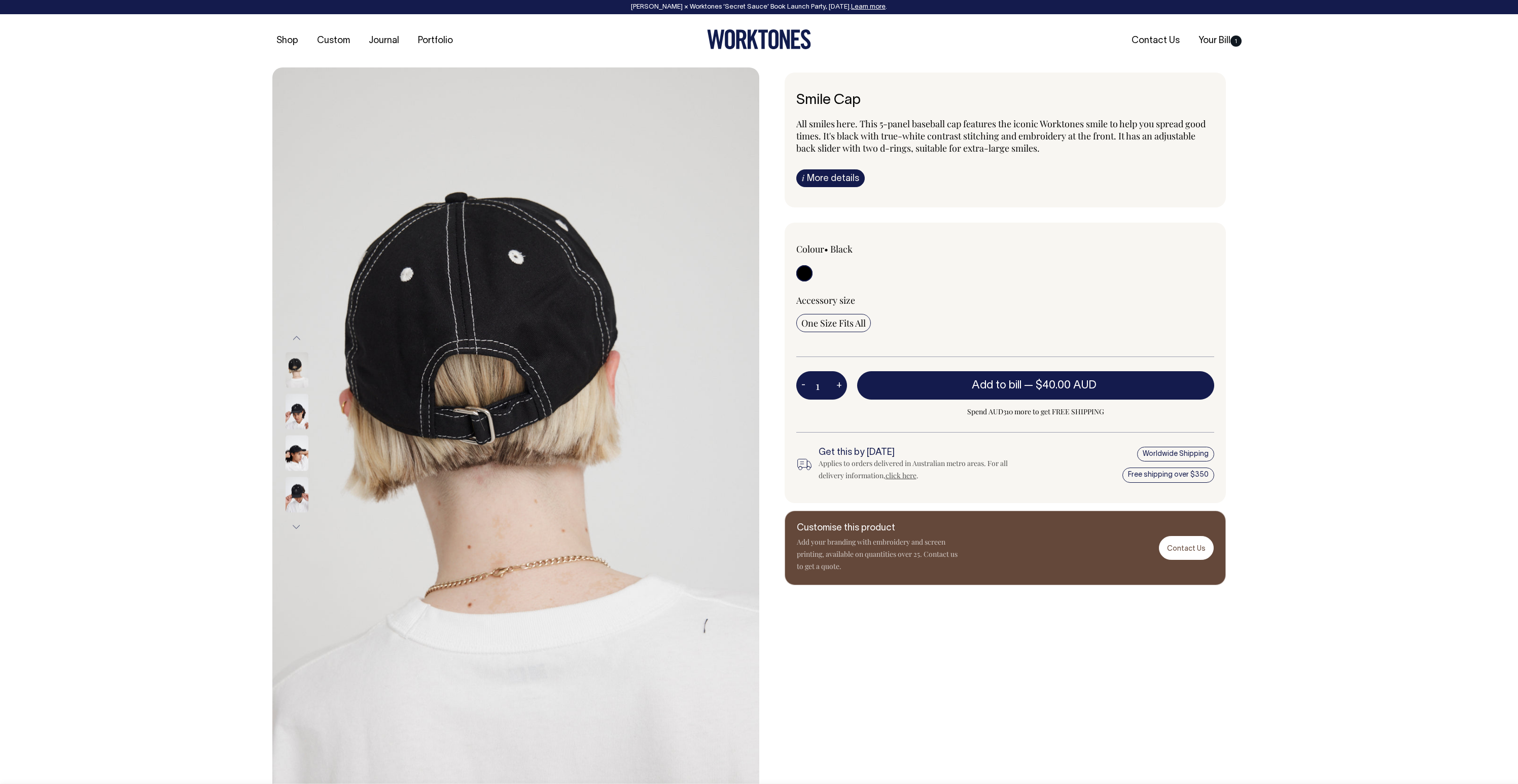
click at [293, 456] on img at bounding box center [297, 453] width 23 height 35
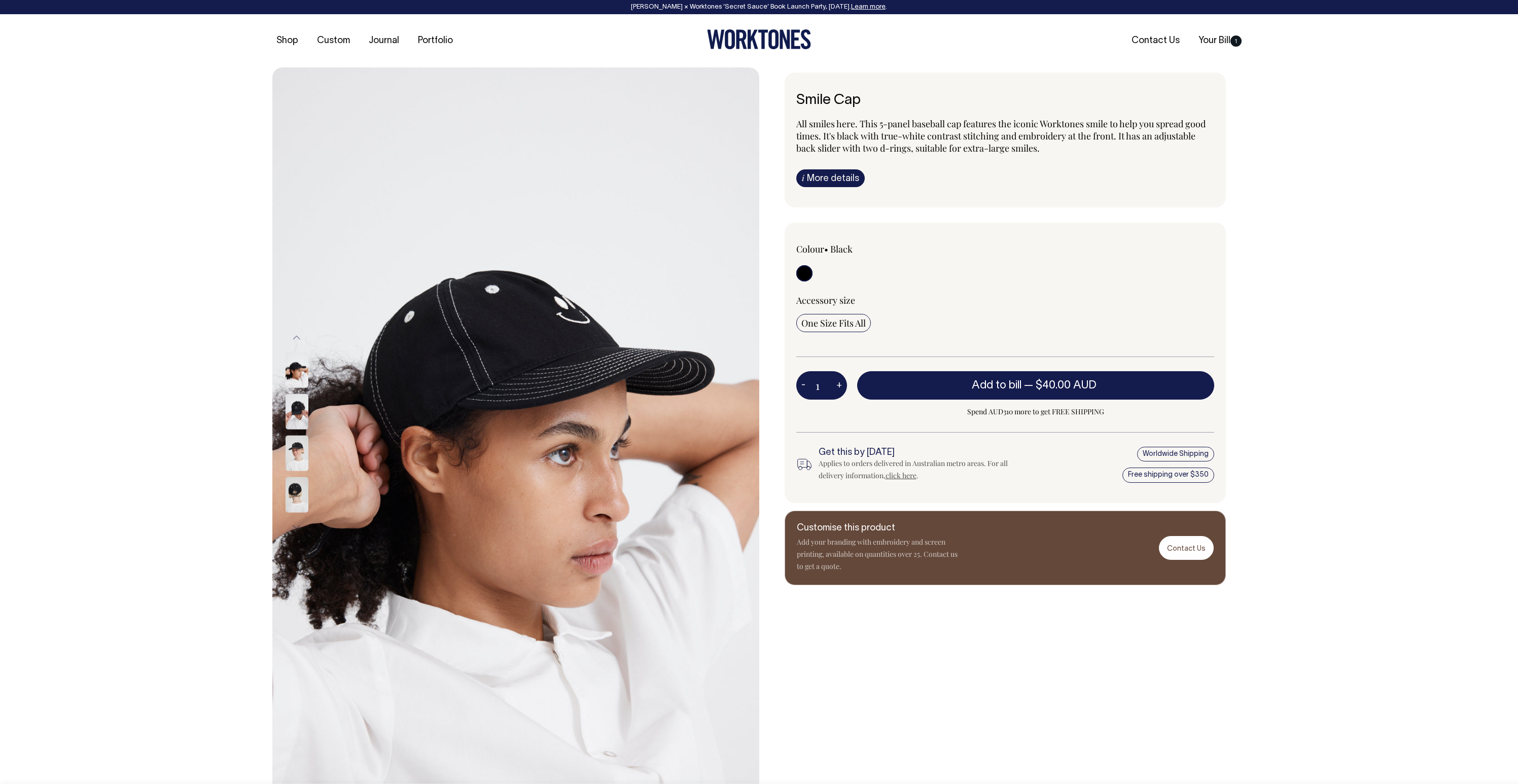
click at [292, 496] on img at bounding box center [297, 494] width 23 height 35
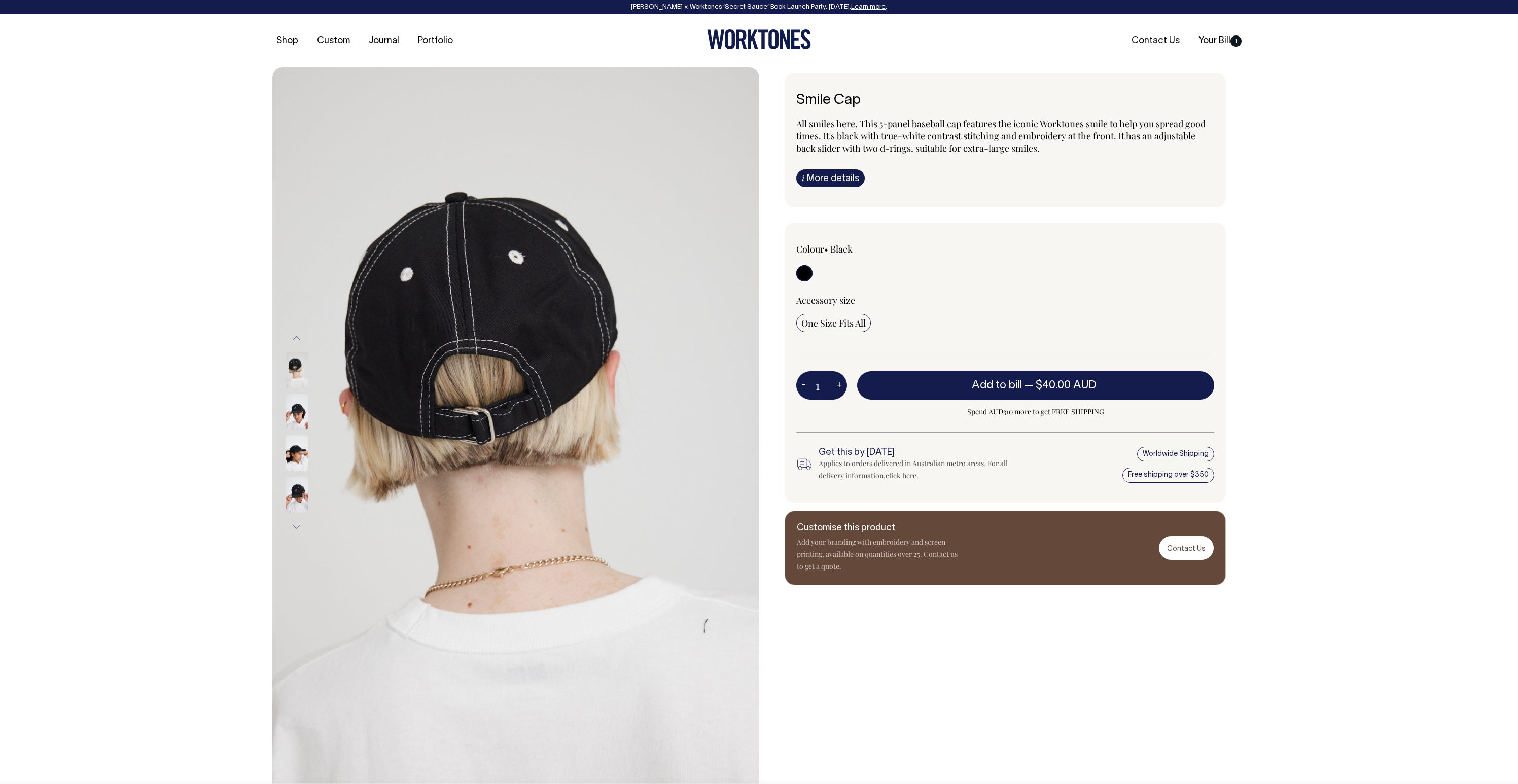
click at [293, 524] on button "Next" at bounding box center [297, 527] width 15 height 23
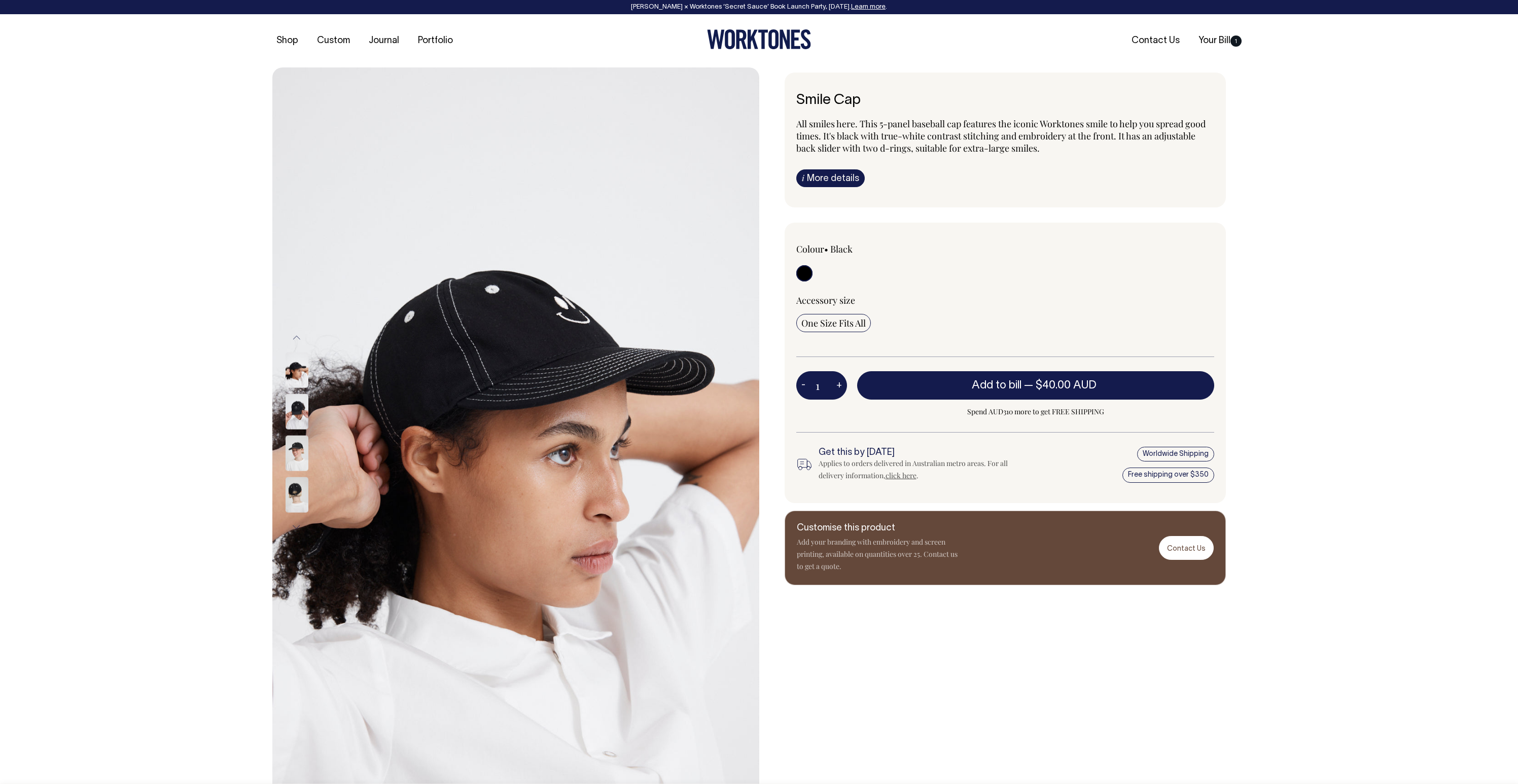
click at [292, 487] on img at bounding box center [297, 494] width 23 height 35
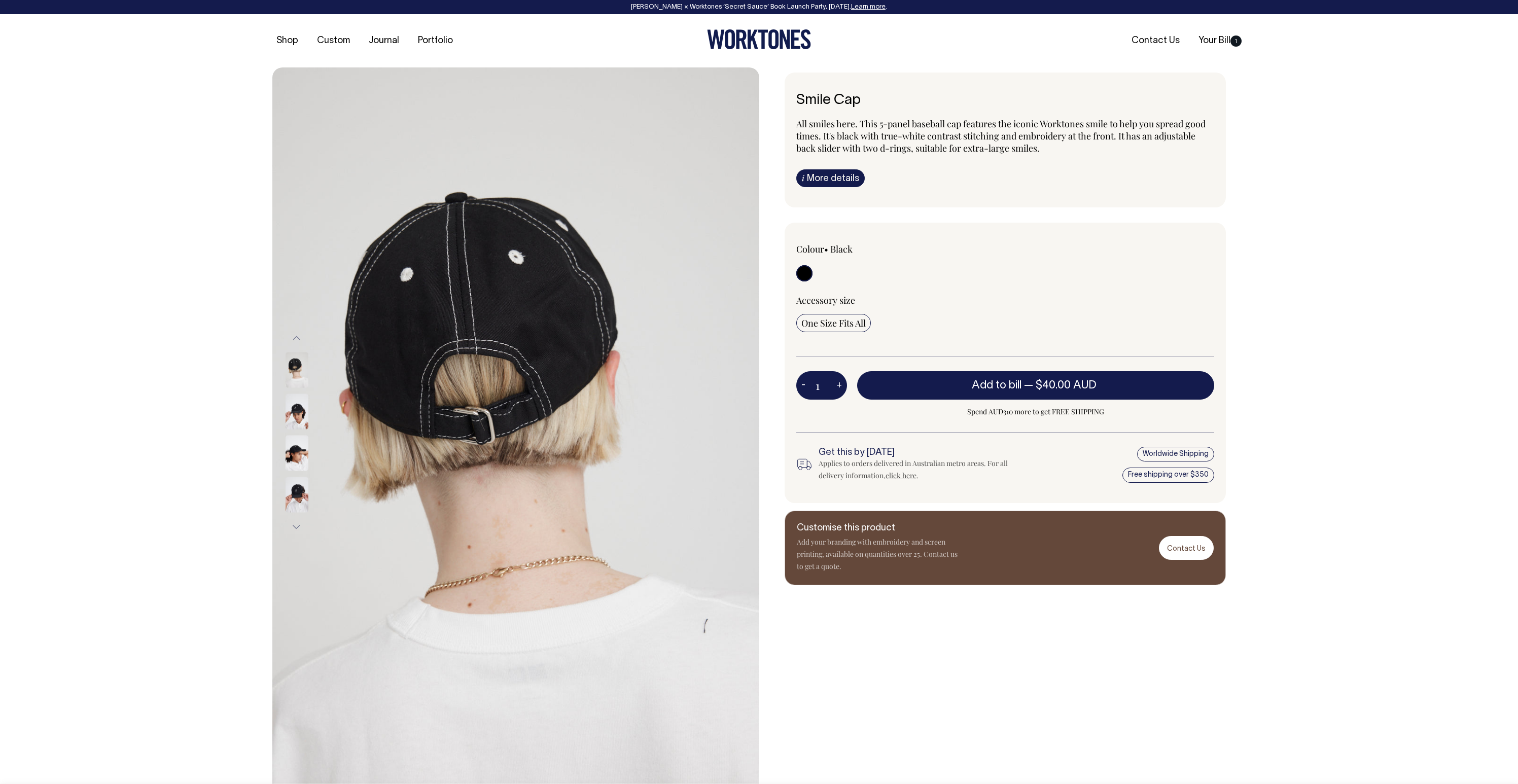
click at [296, 527] on button "Next" at bounding box center [297, 527] width 15 height 23
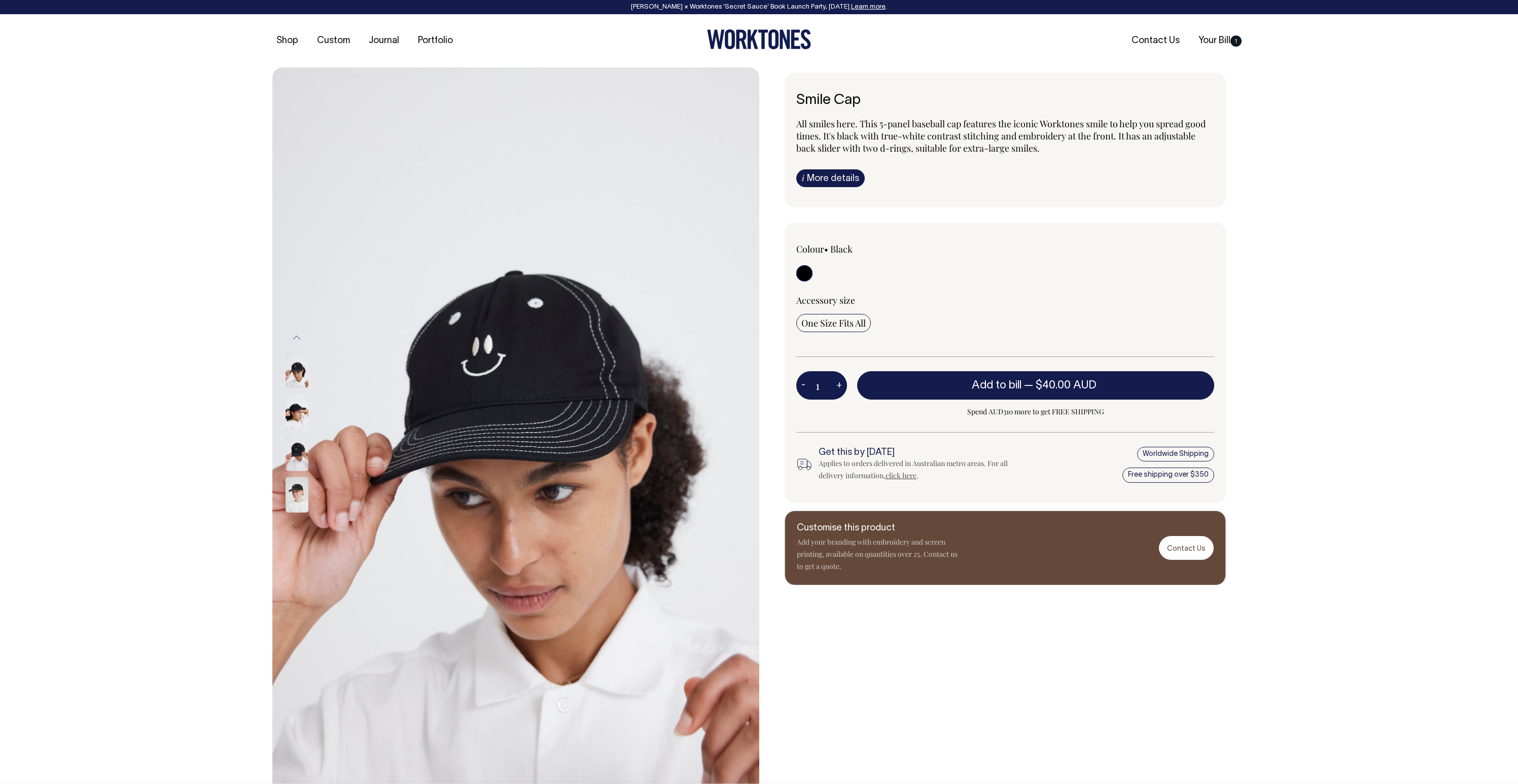
click at [296, 527] on button "Next" at bounding box center [297, 526] width 15 height 23
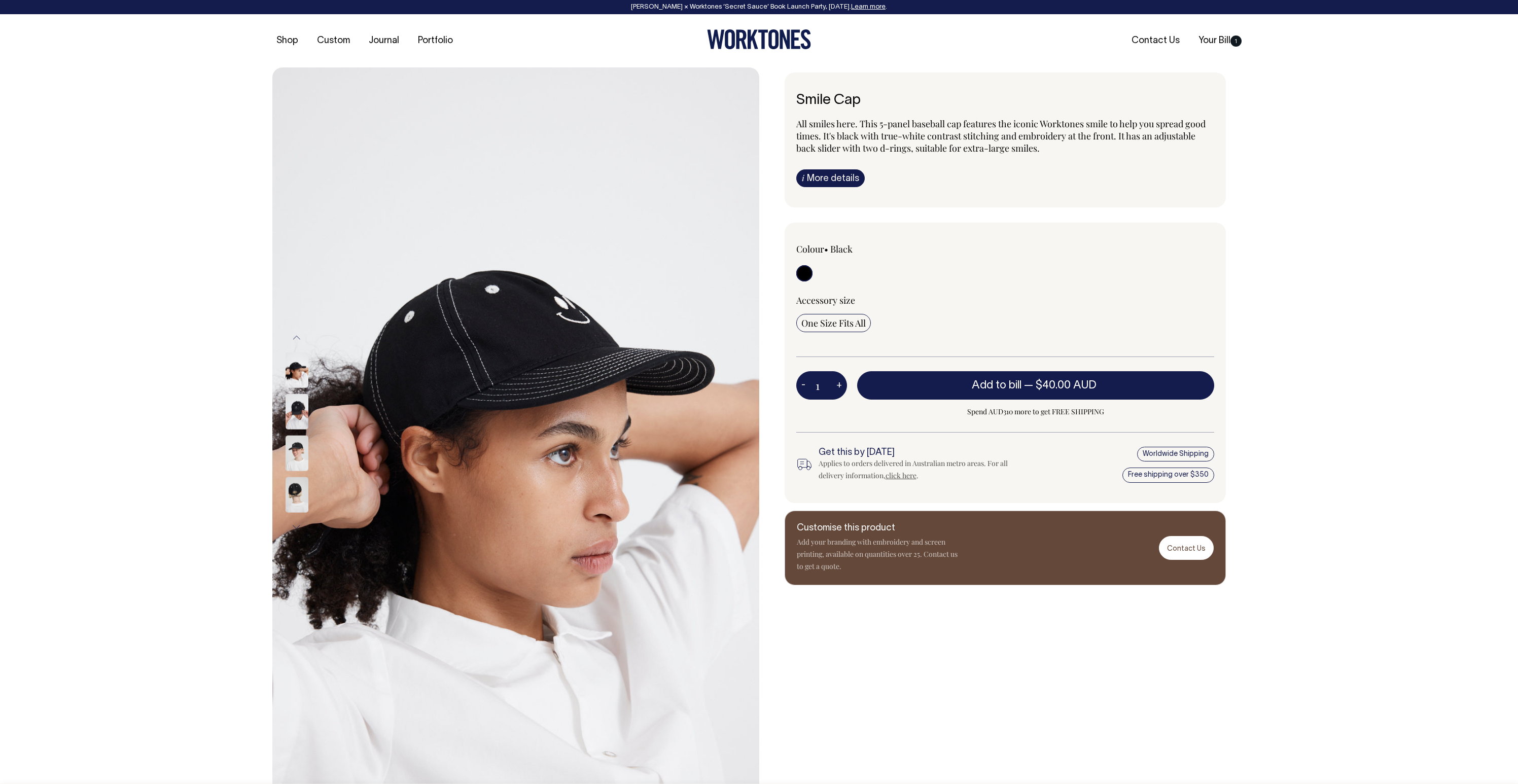
click at [296, 527] on button "Next" at bounding box center [297, 526] width 15 height 23
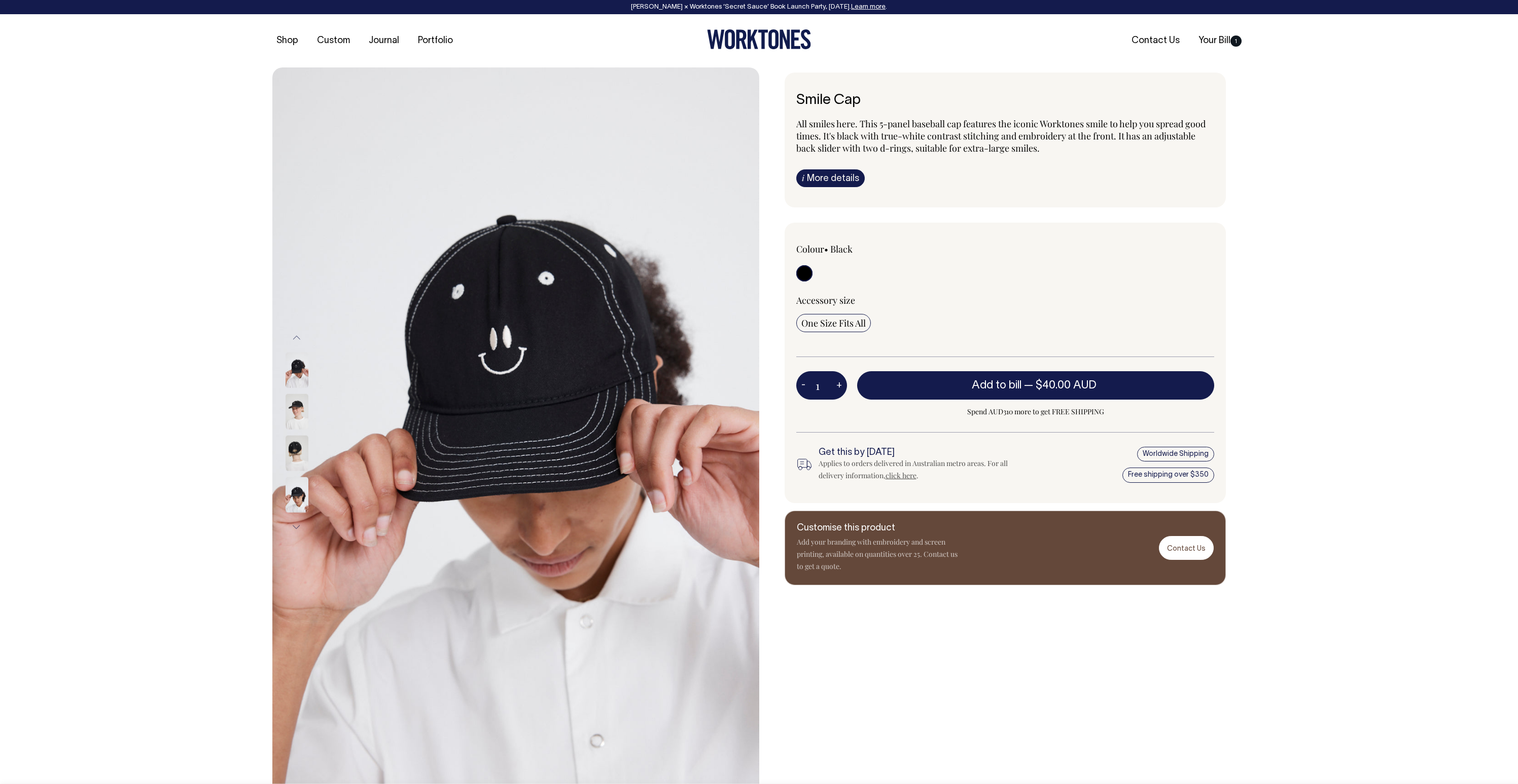
click at [296, 527] on button "Next" at bounding box center [297, 526] width 15 height 23
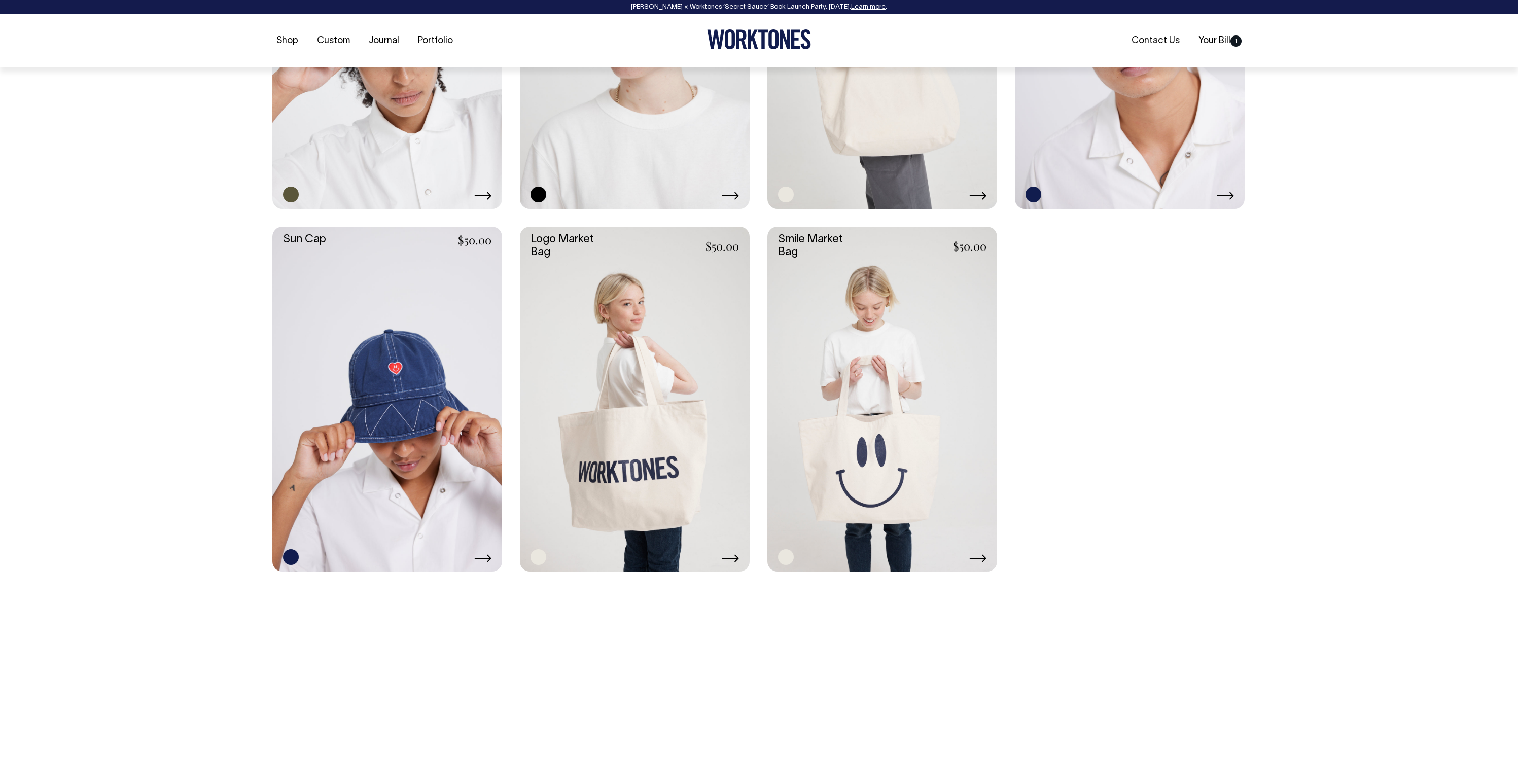
scroll to position [1003, 0]
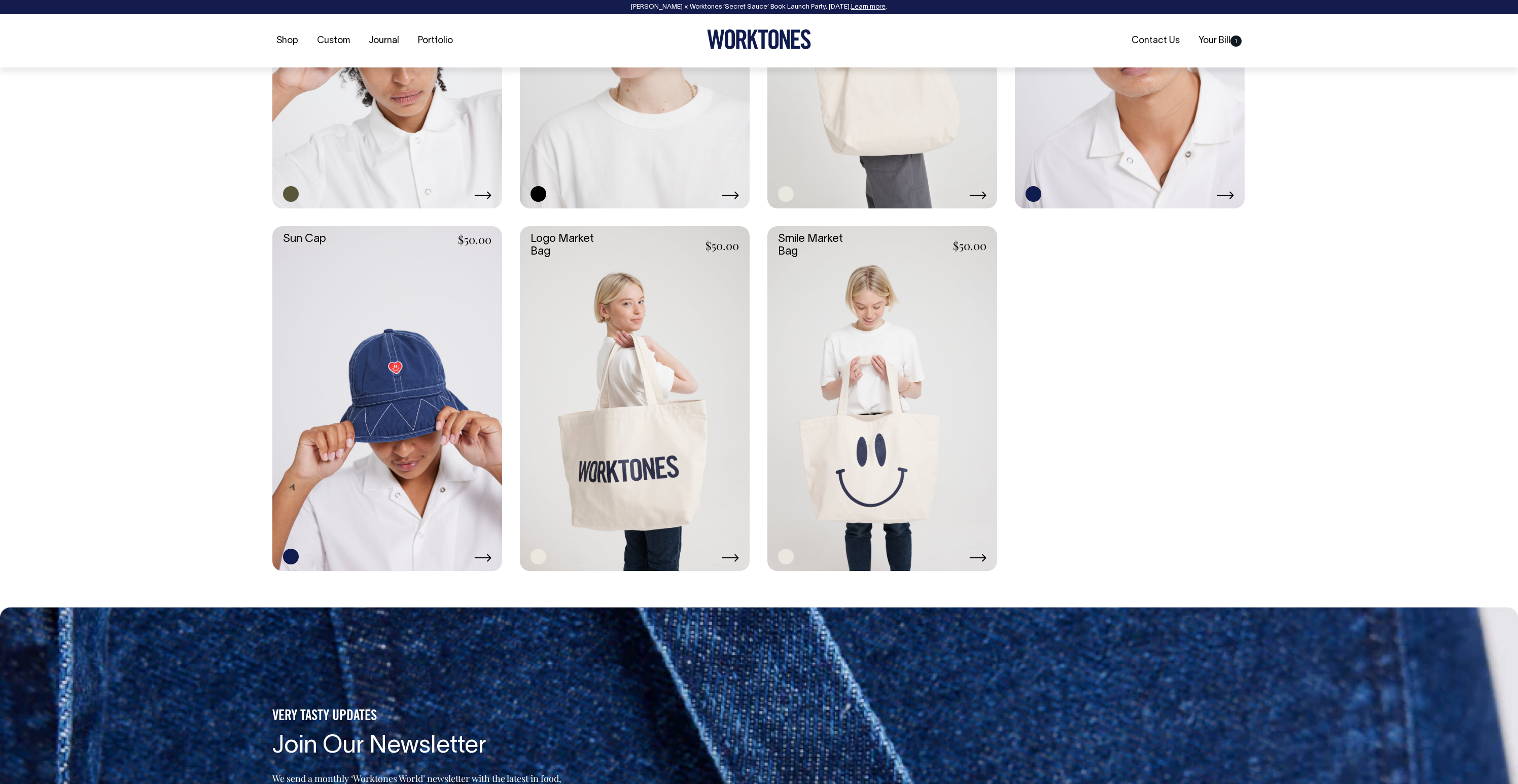
click at [395, 395] on link at bounding box center [387, 398] width 230 height 345
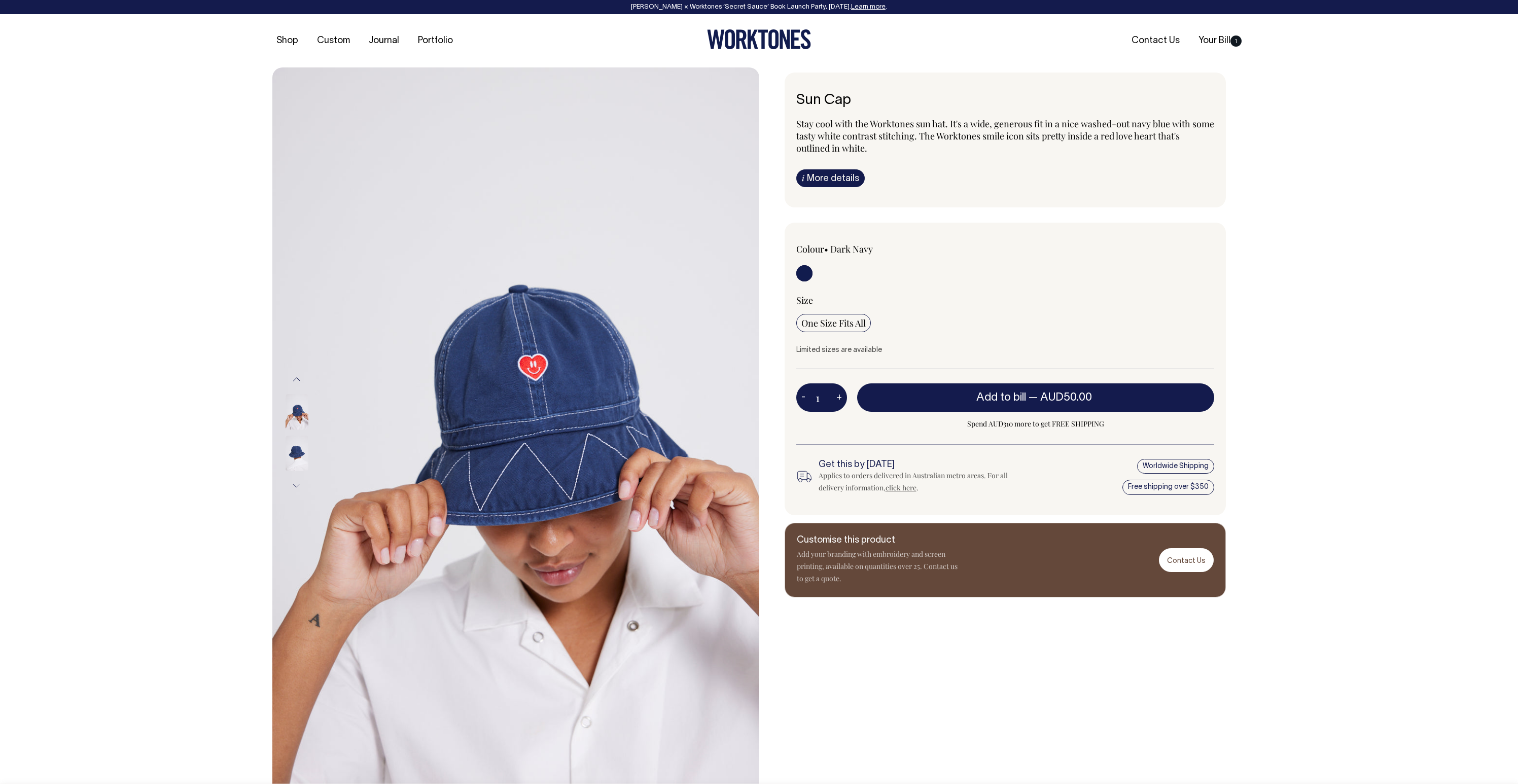
click at [296, 461] on img at bounding box center [297, 453] width 23 height 35
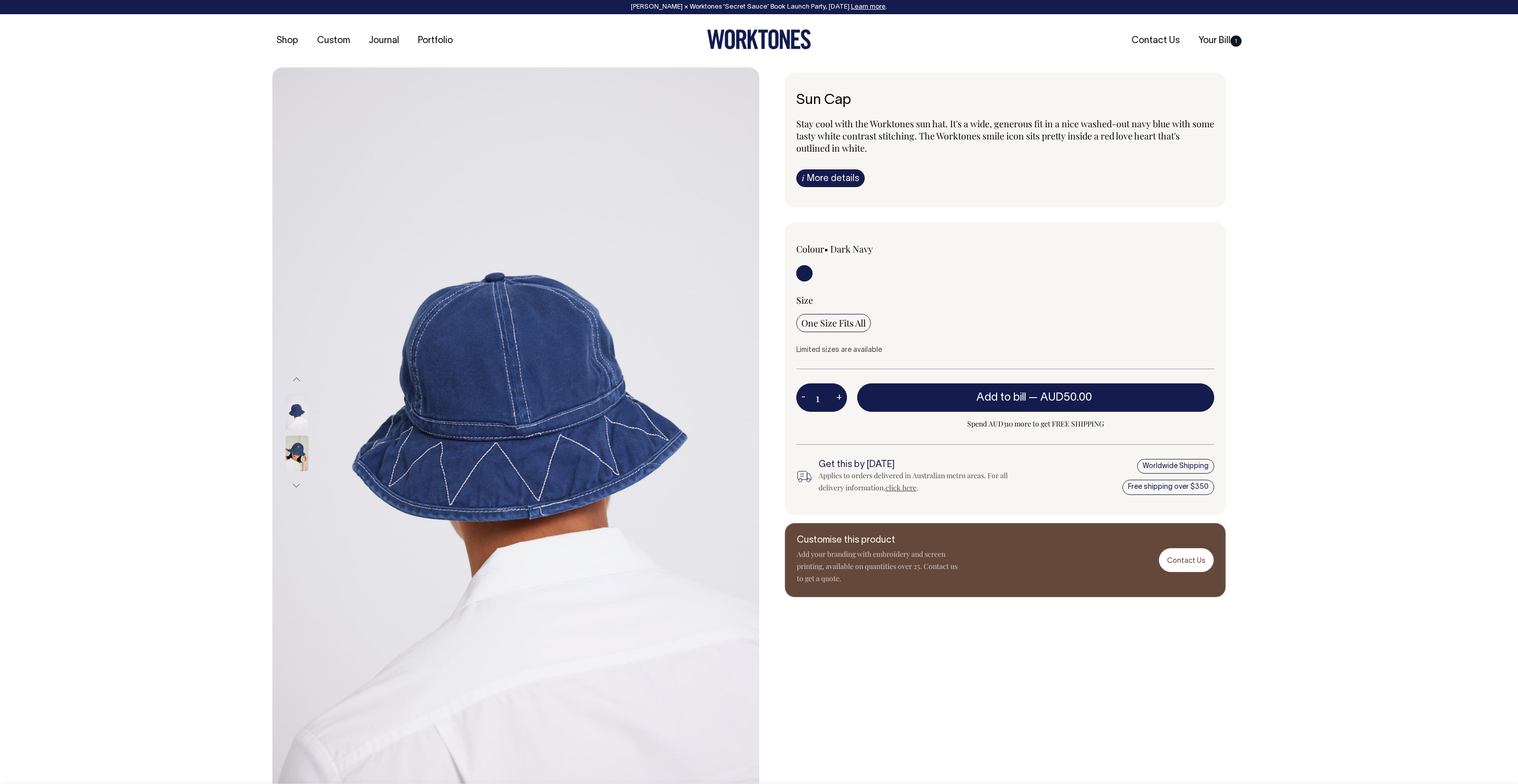
click at [296, 482] on button "Next" at bounding box center [297, 485] width 15 height 23
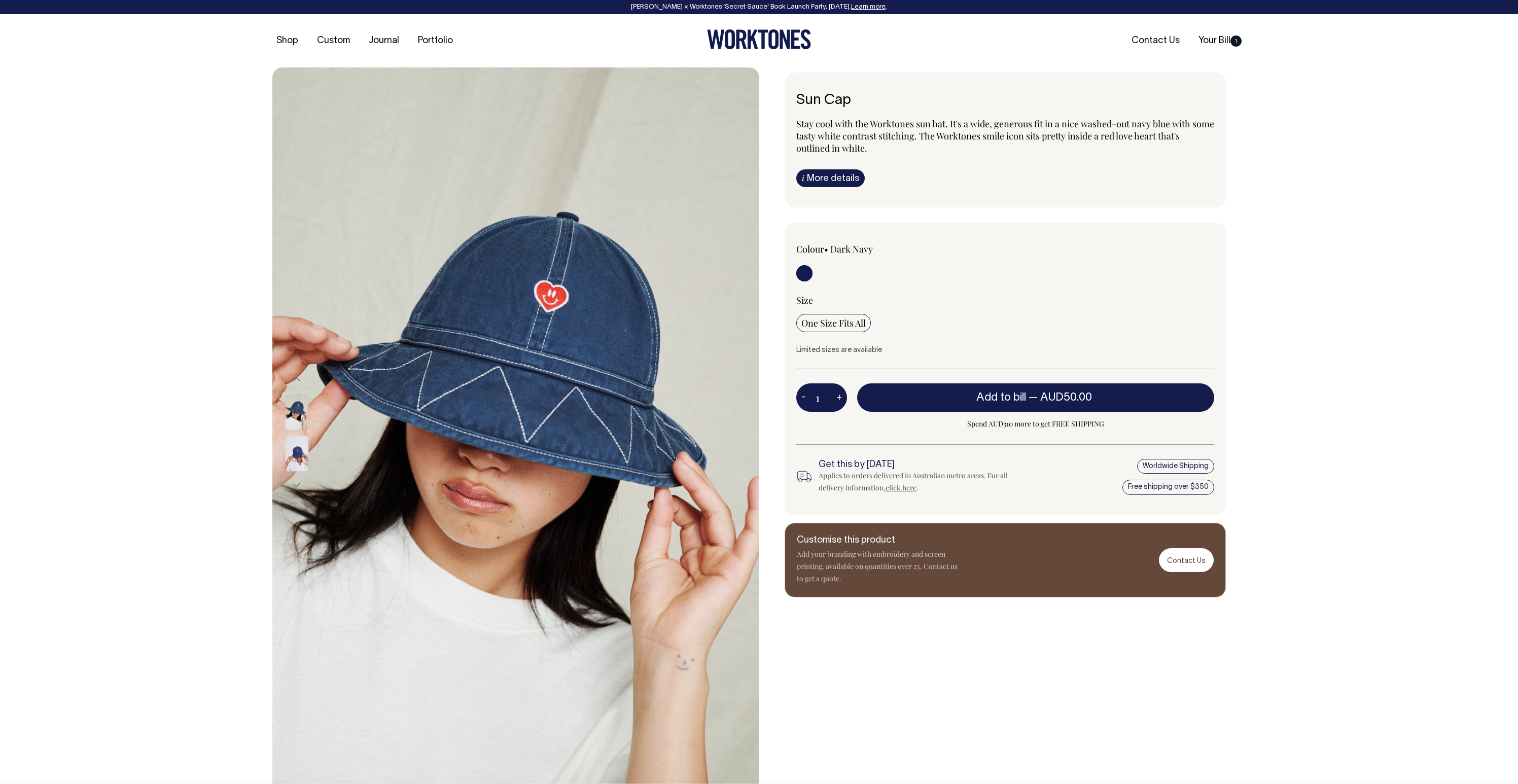
click at [303, 454] on img at bounding box center [297, 453] width 23 height 35
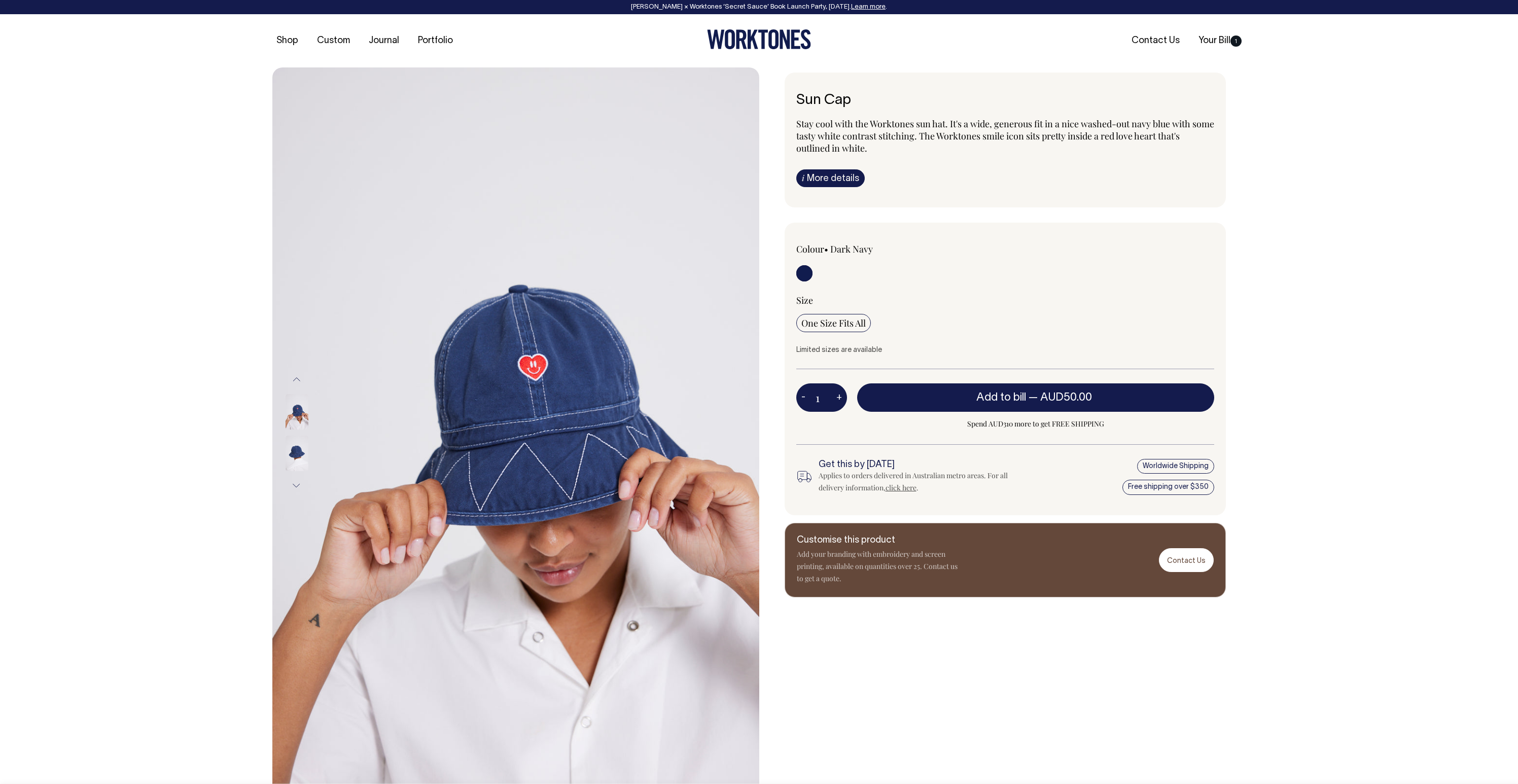
click at [303, 418] on img at bounding box center [297, 412] width 23 height 35
click at [302, 454] on img at bounding box center [297, 453] width 23 height 35
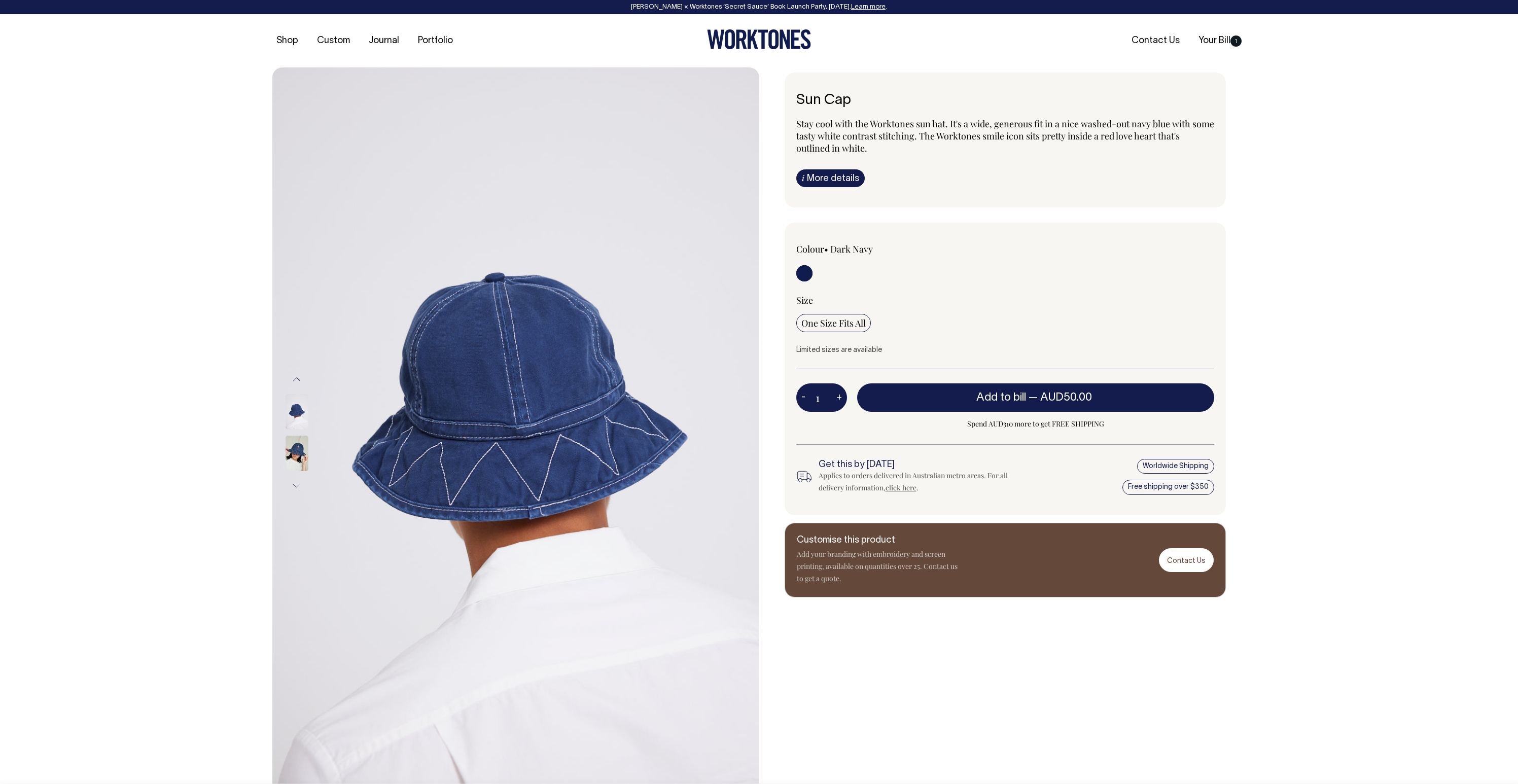
click at [295, 482] on button "Next" at bounding box center [297, 485] width 15 height 23
click at [297, 457] on img at bounding box center [297, 453] width 23 height 35
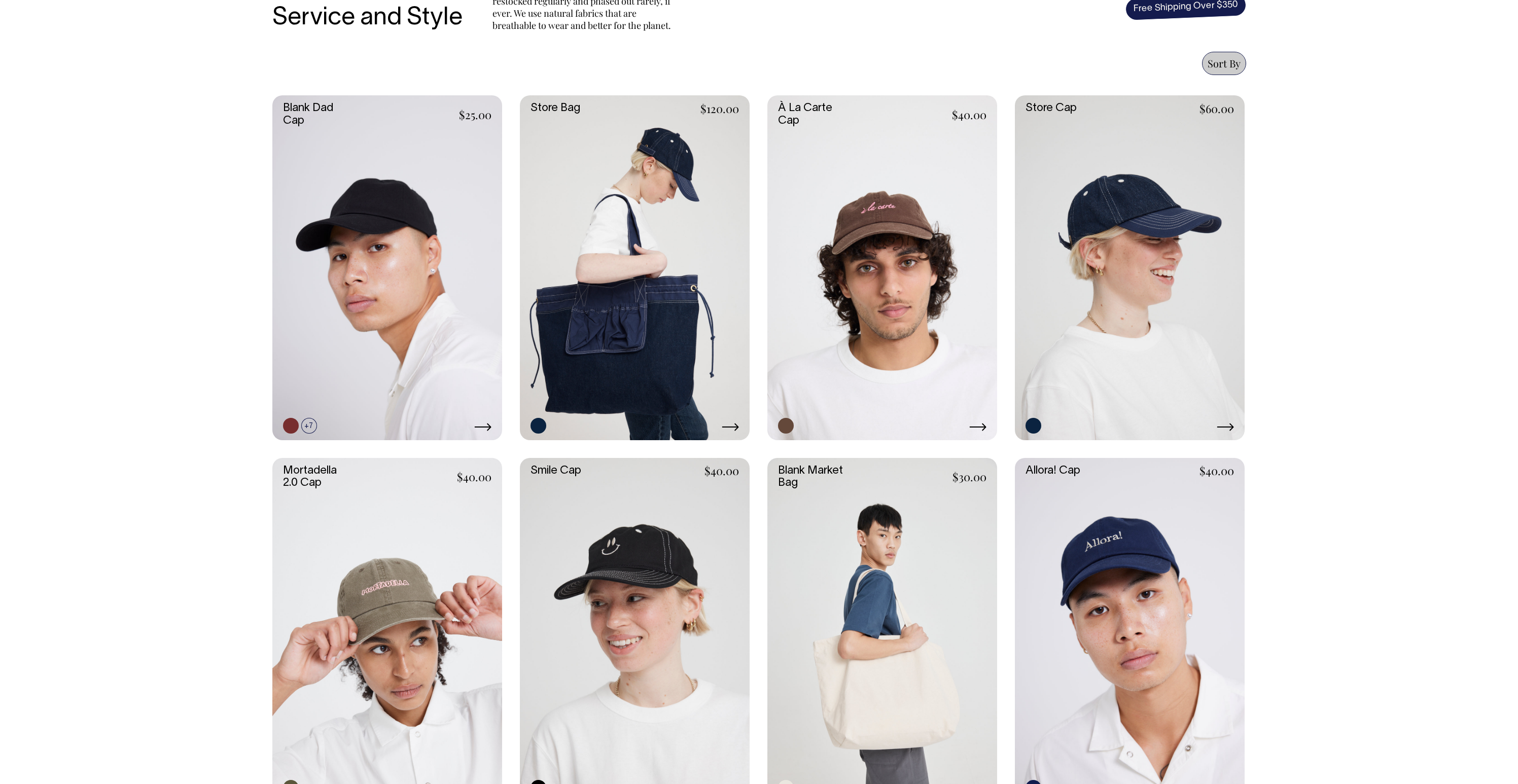
scroll to position [409, 0]
click at [883, 228] on link at bounding box center [882, 267] width 230 height 345
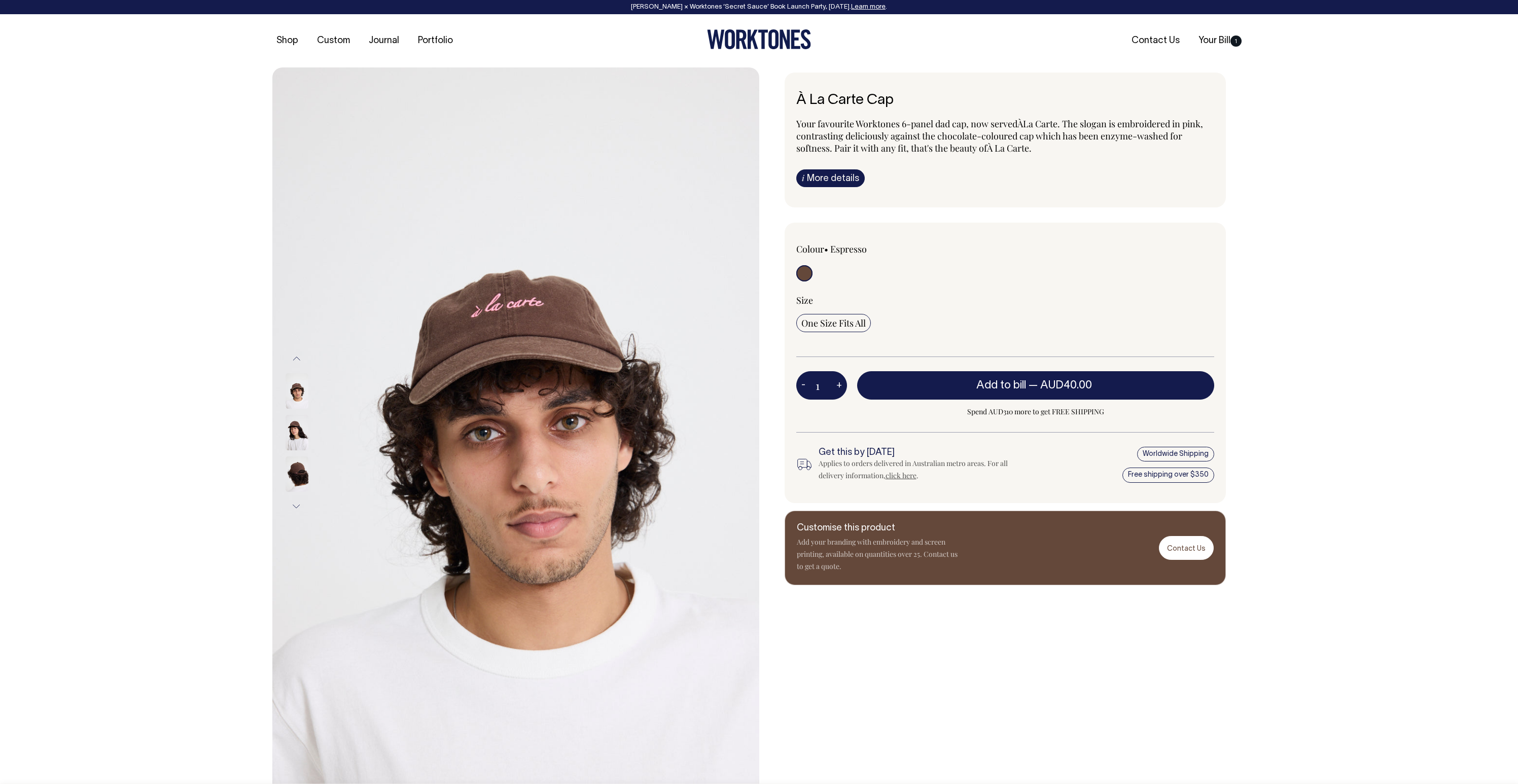
click at [296, 432] on img at bounding box center [297, 432] width 23 height 35
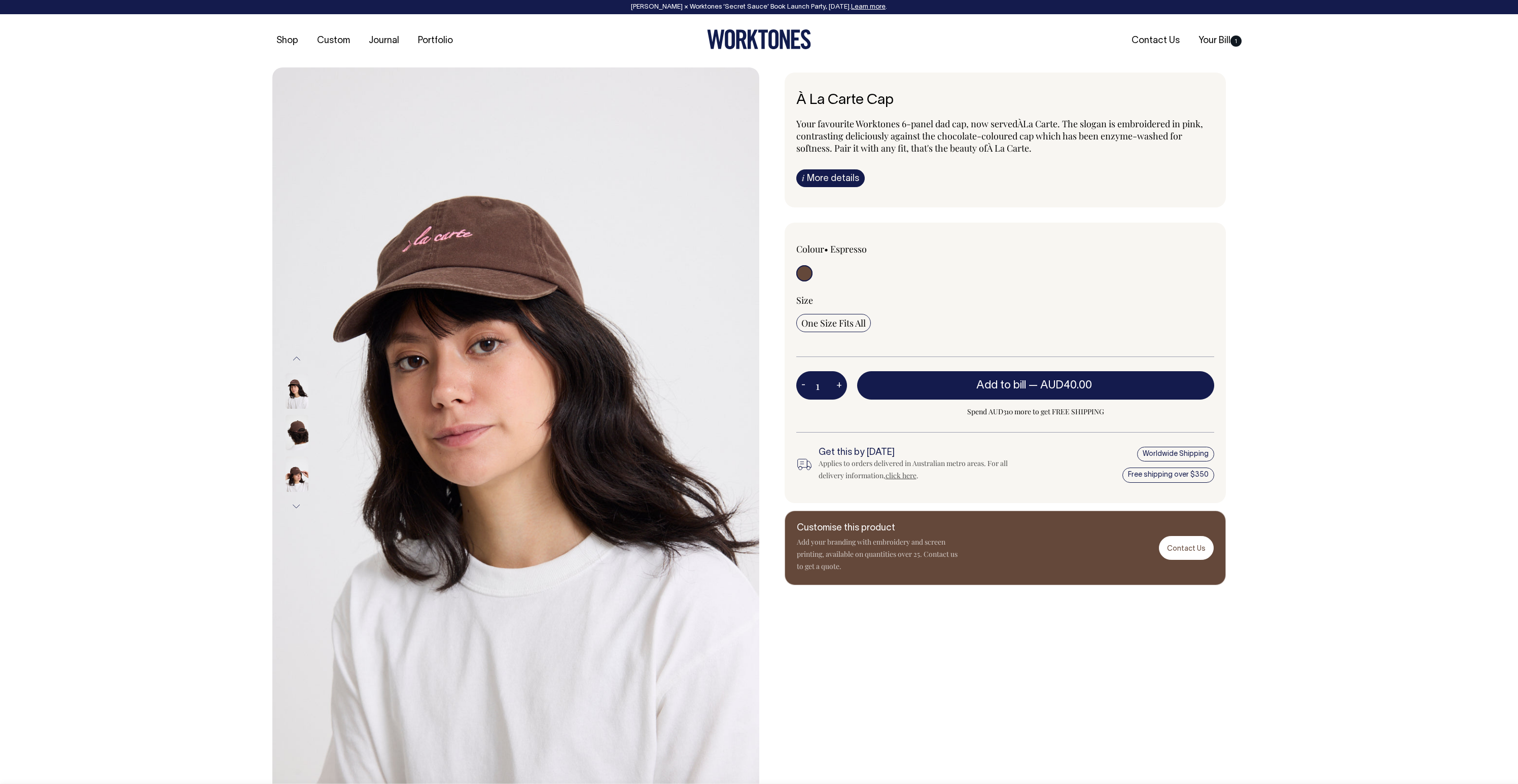
click at [299, 474] on img at bounding box center [297, 474] width 23 height 35
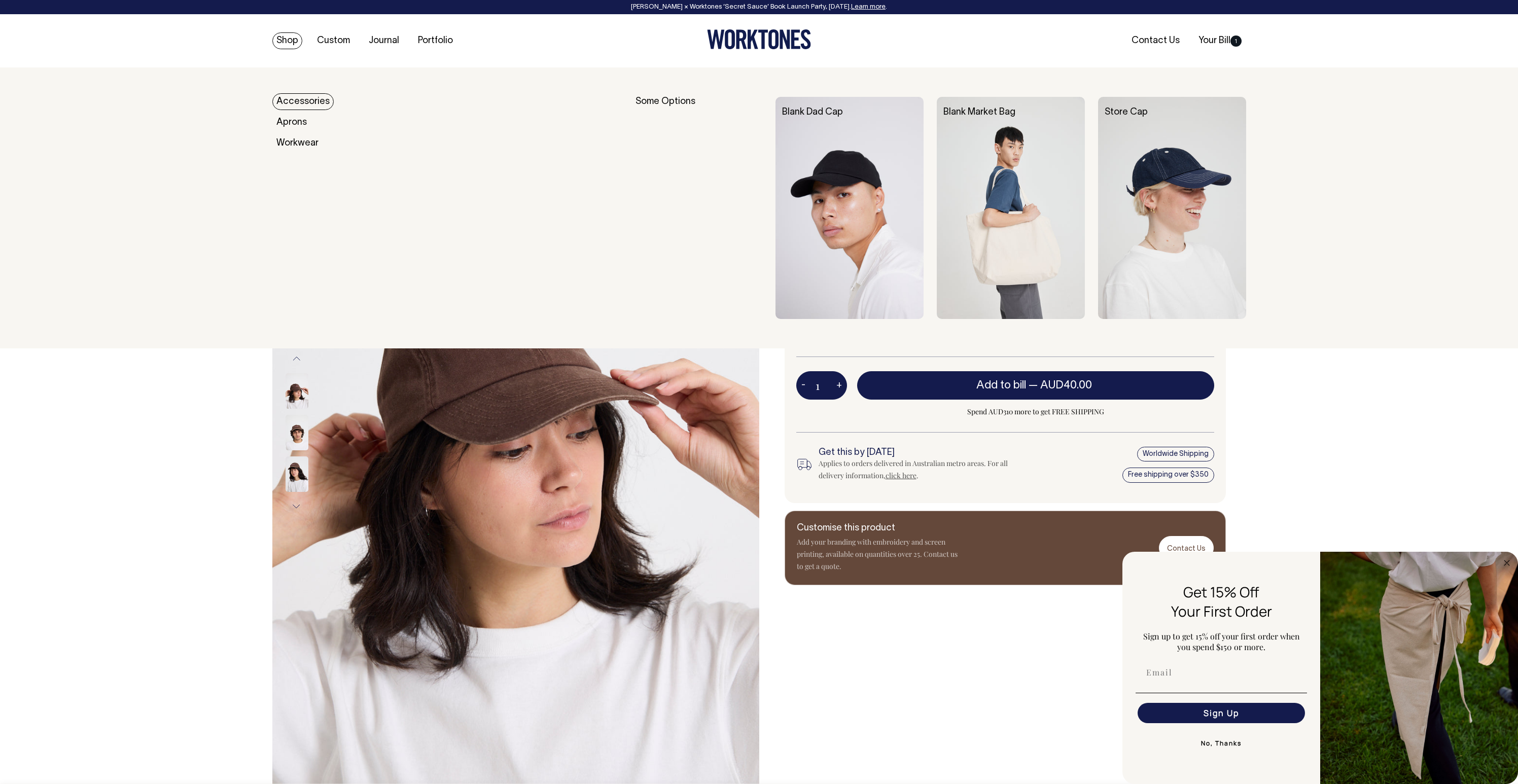
click at [151, 526] on div "Previous Next À" at bounding box center [759, 432] width 1518 height 730
